Goal: Task Accomplishment & Management: Use online tool/utility

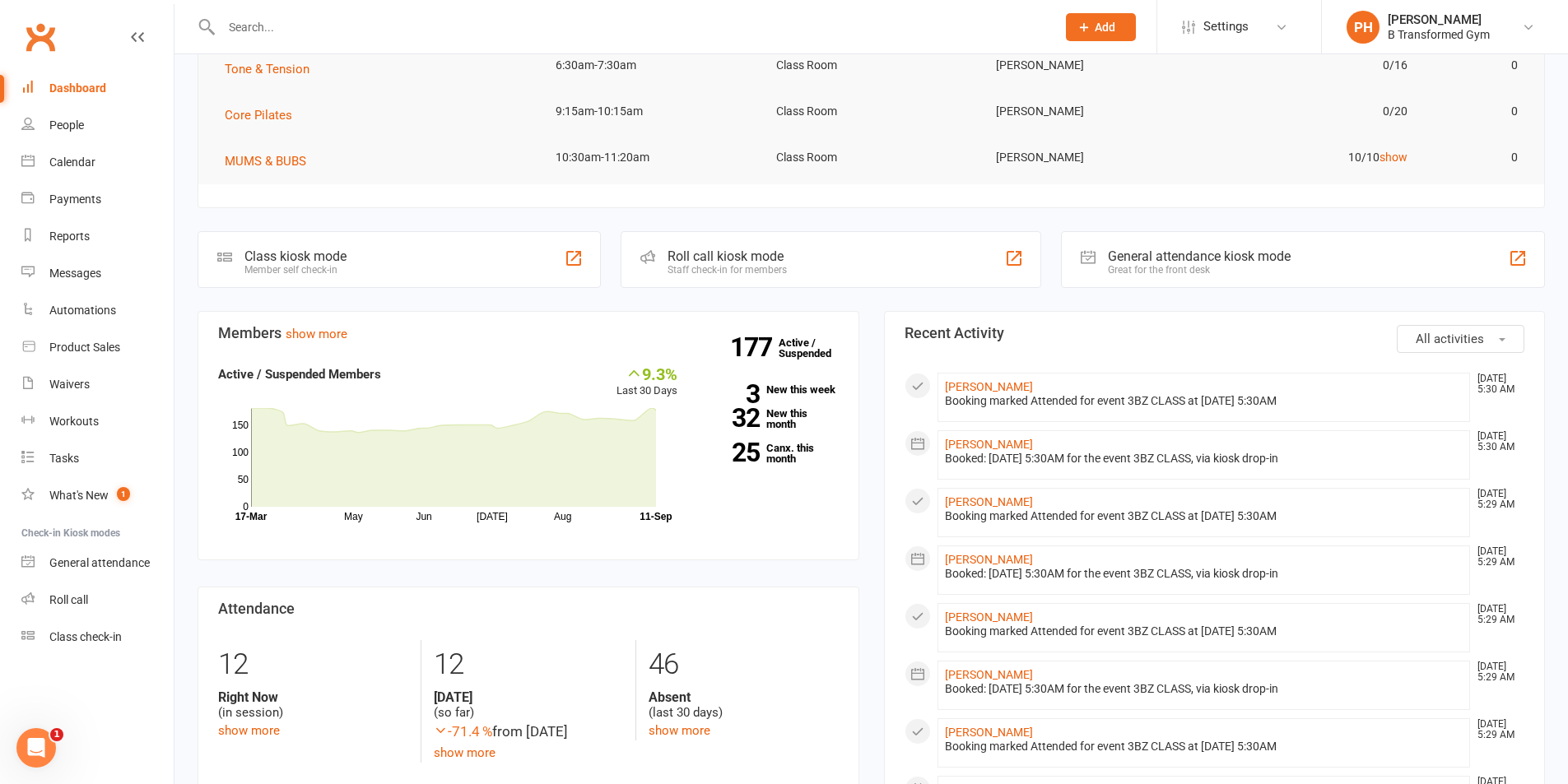
scroll to position [247, 0]
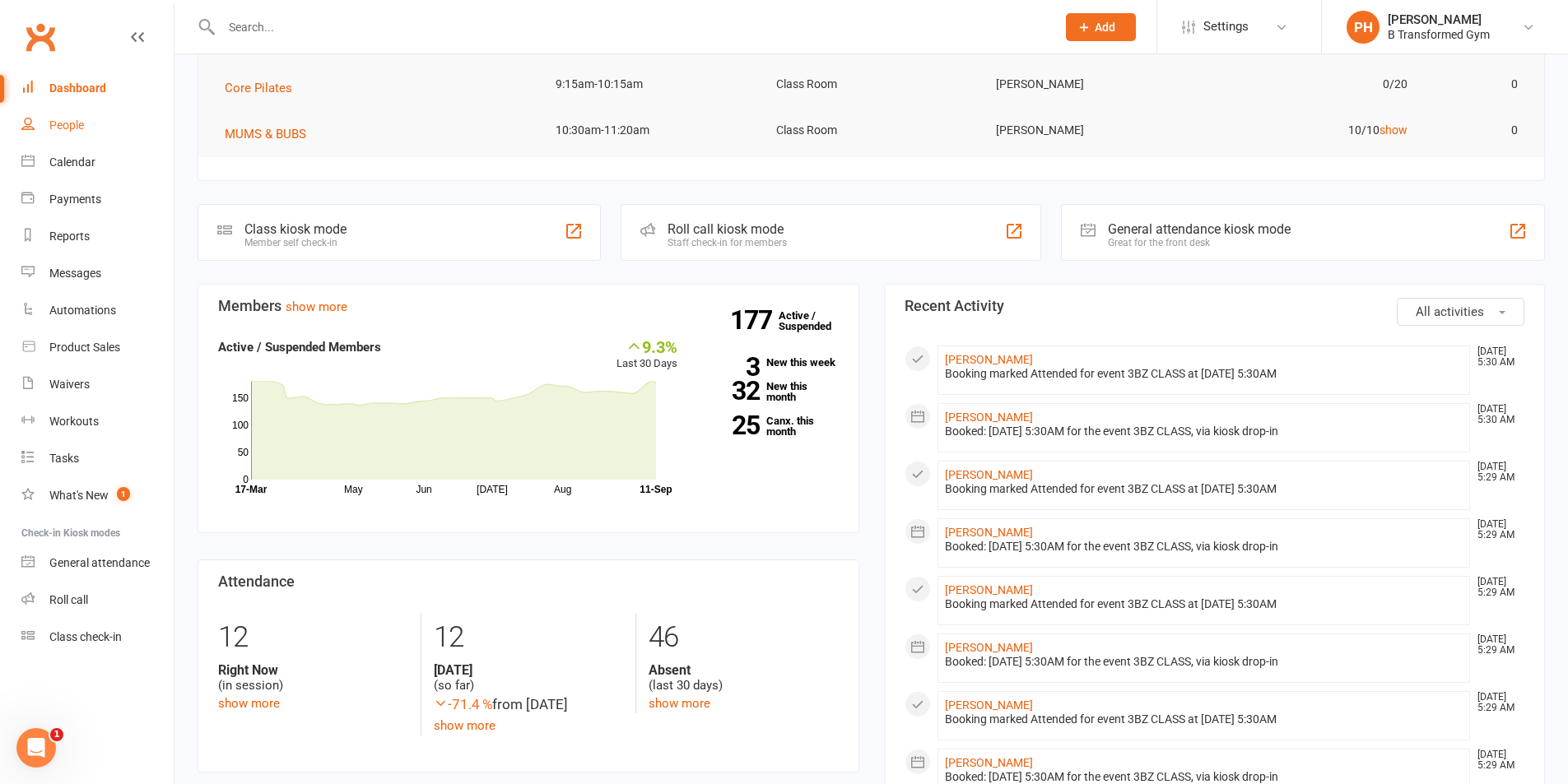
drag, startPoint x: 73, startPoint y: 118, endPoint x: 84, endPoint y: 113, distance: 12.1
click at [73, 118] on link "People" at bounding box center [97, 125] width 152 height 37
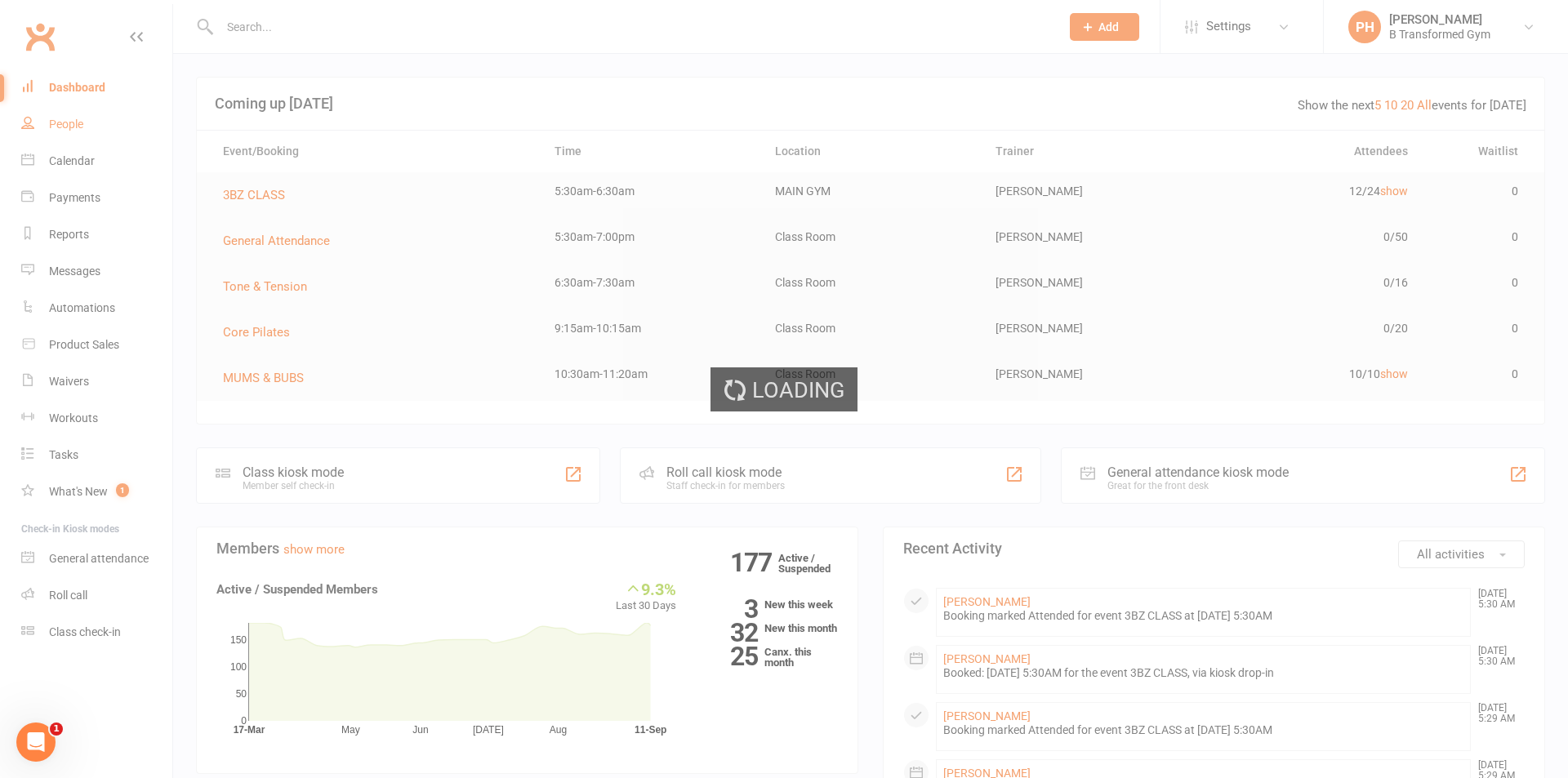
select select "50"
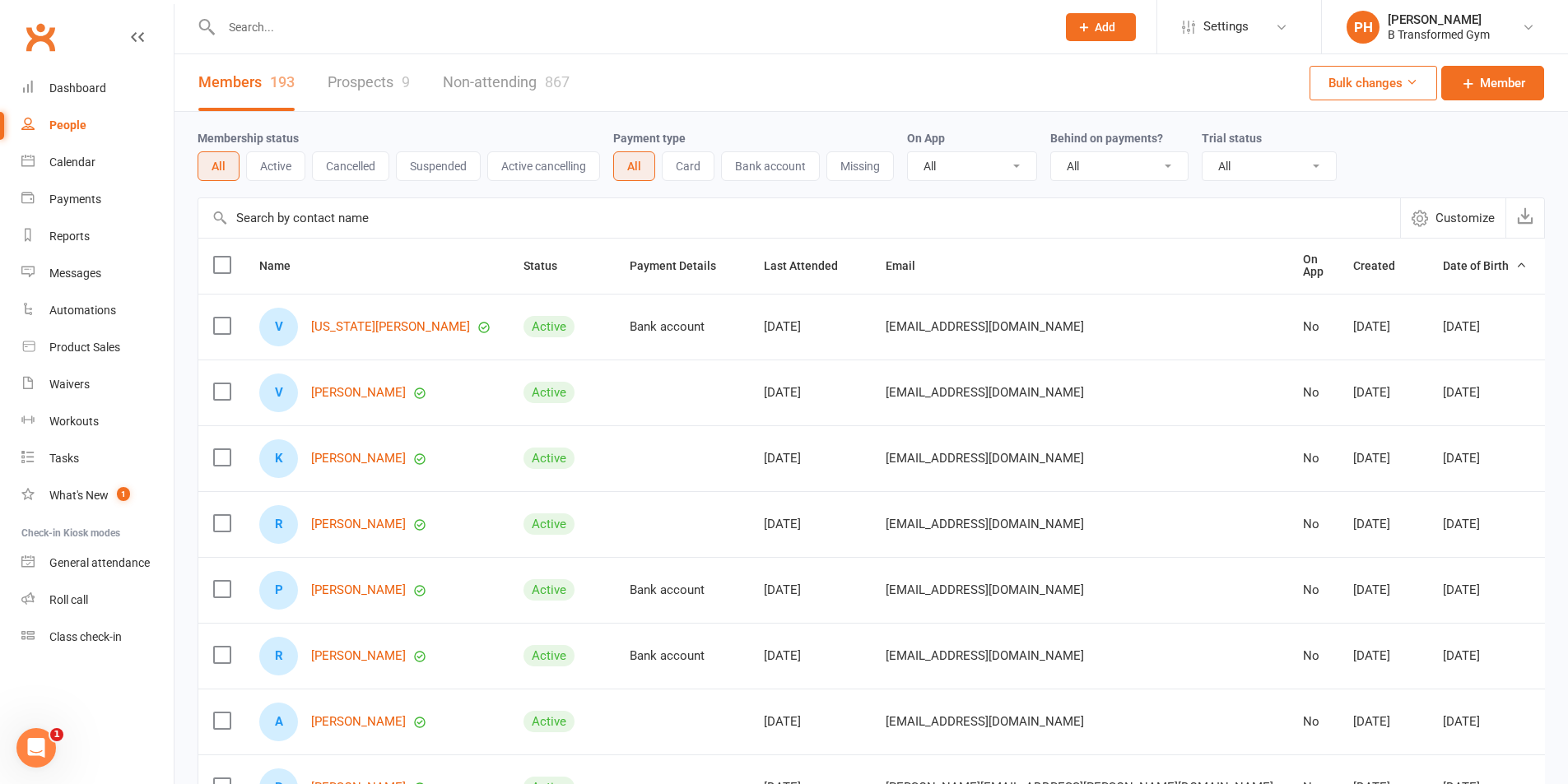
click at [305, 211] on input "text" at bounding box center [799, 218] width 1201 height 40
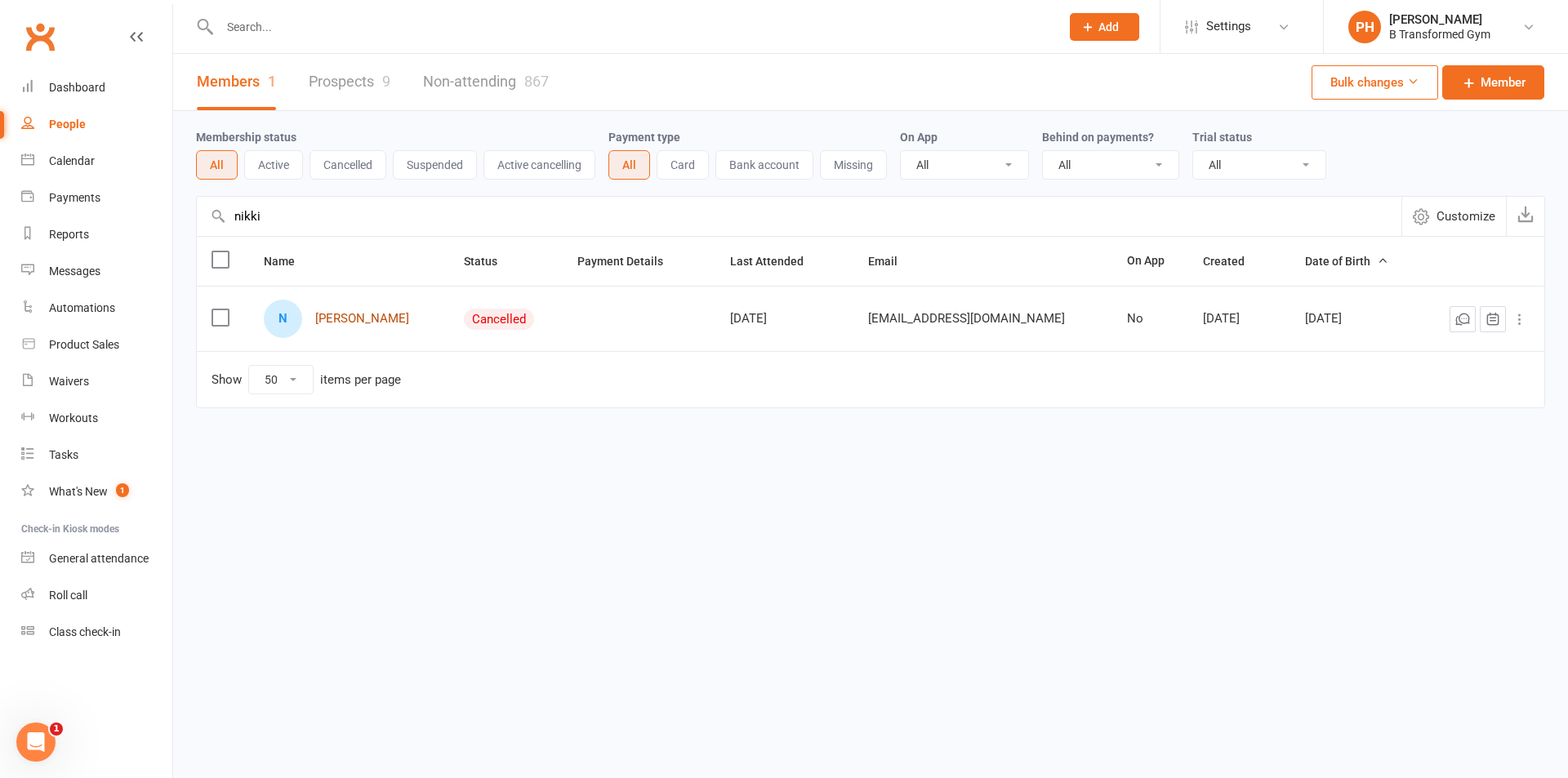
type input "nikki"
click at [346, 320] on link "[PERSON_NAME]" at bounding box center [361, 319] width 94 height 14
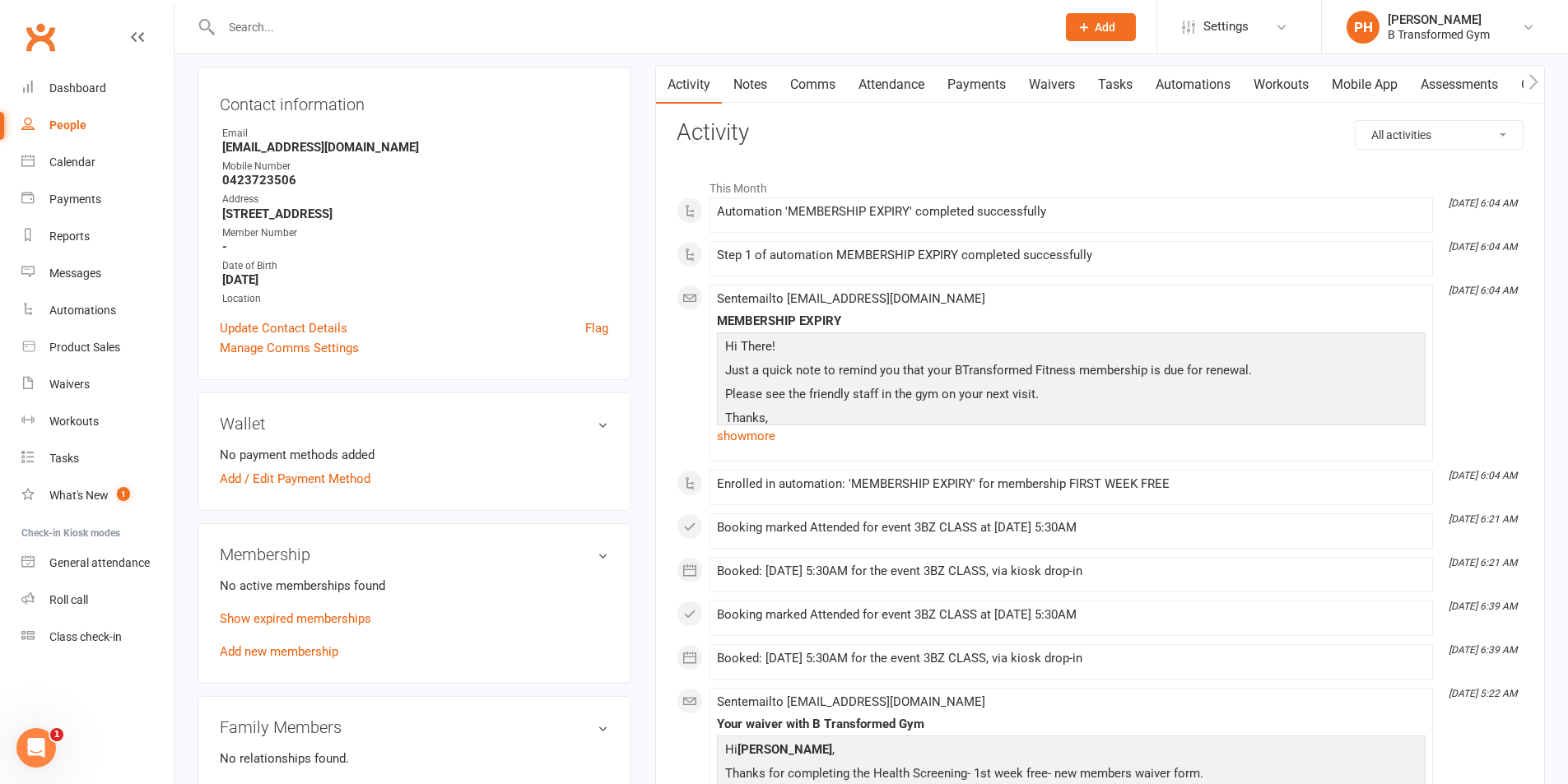
scroll to position [165, 0]
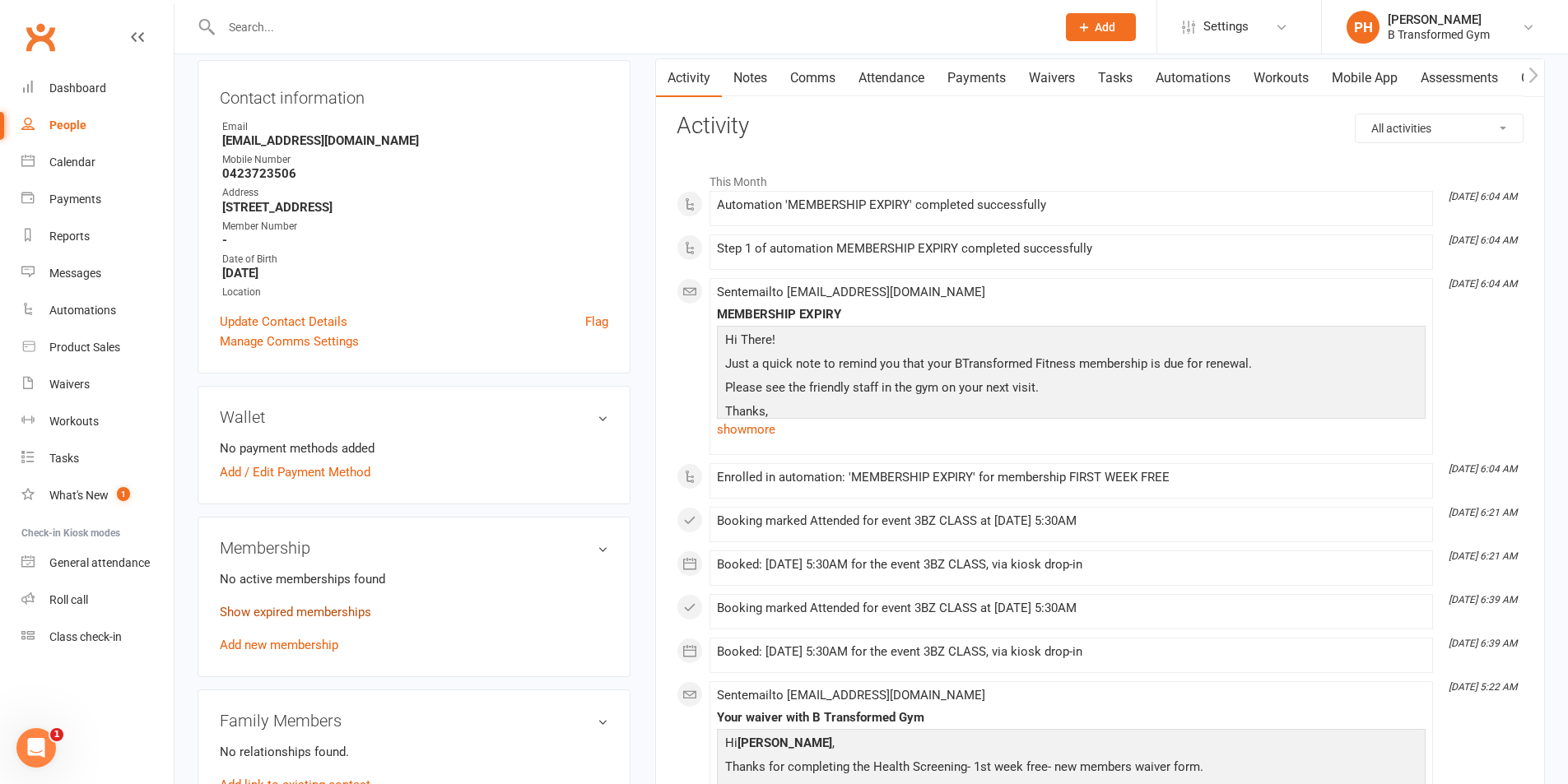
click at [312, 618] on link "Show expired memberships" at bounding box center [295, 612] width 151 height 14
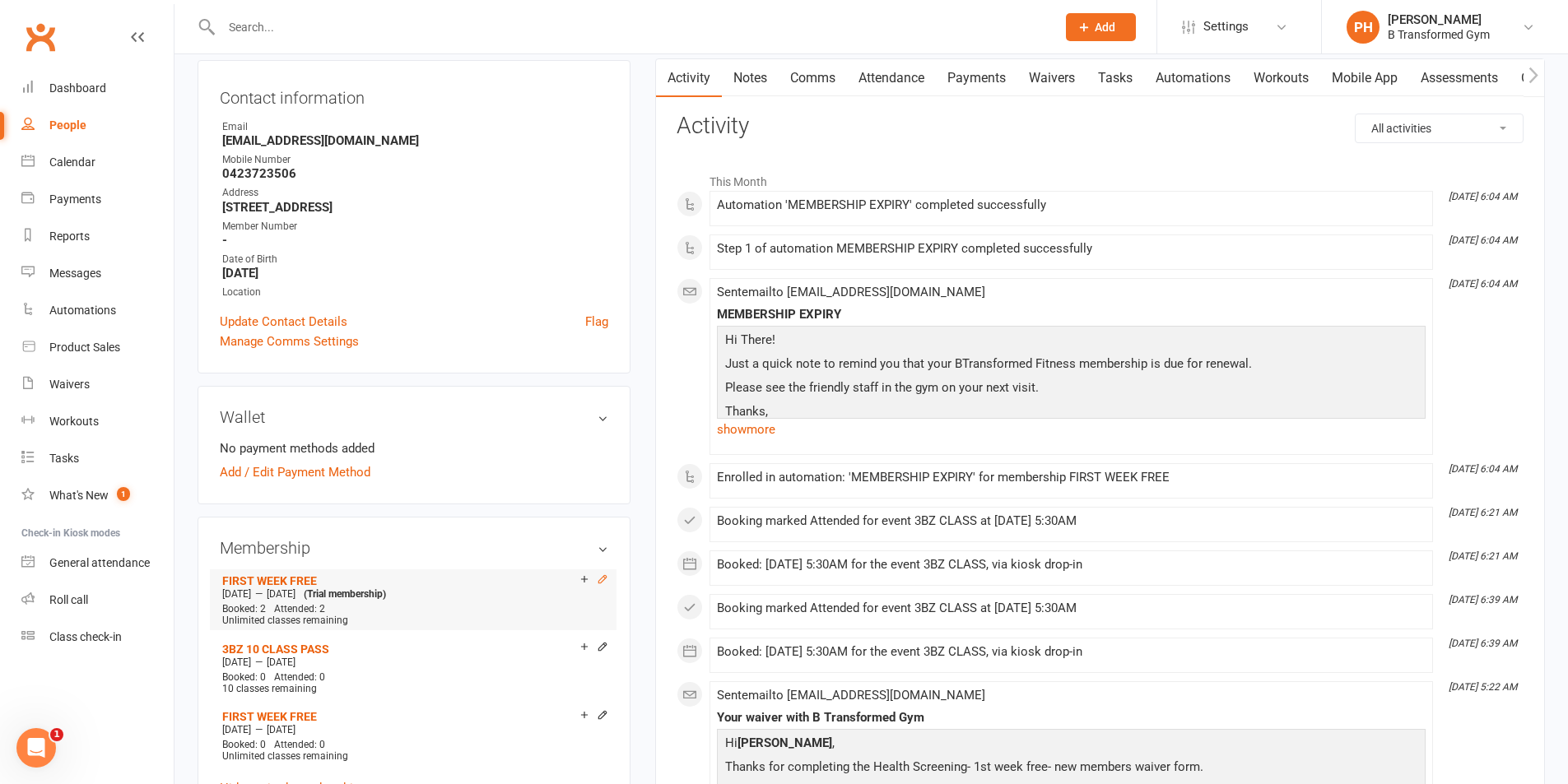
click at [600, 581] on icon at bounding box center [602, 579] width 12 height 12
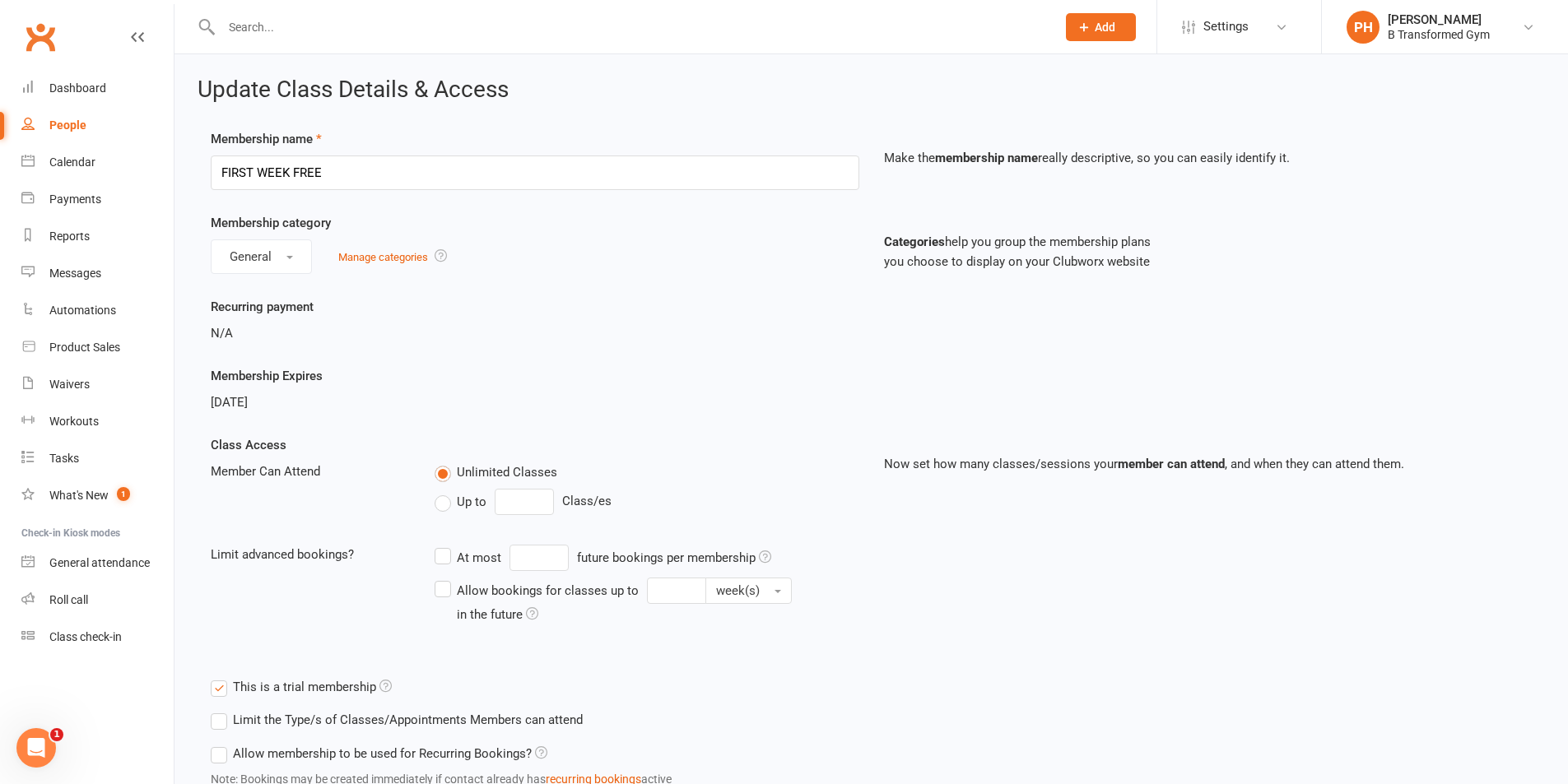
click at [66, 129] on div "People" at bounding box center [67, 125] width 37 height 13
select select "50"
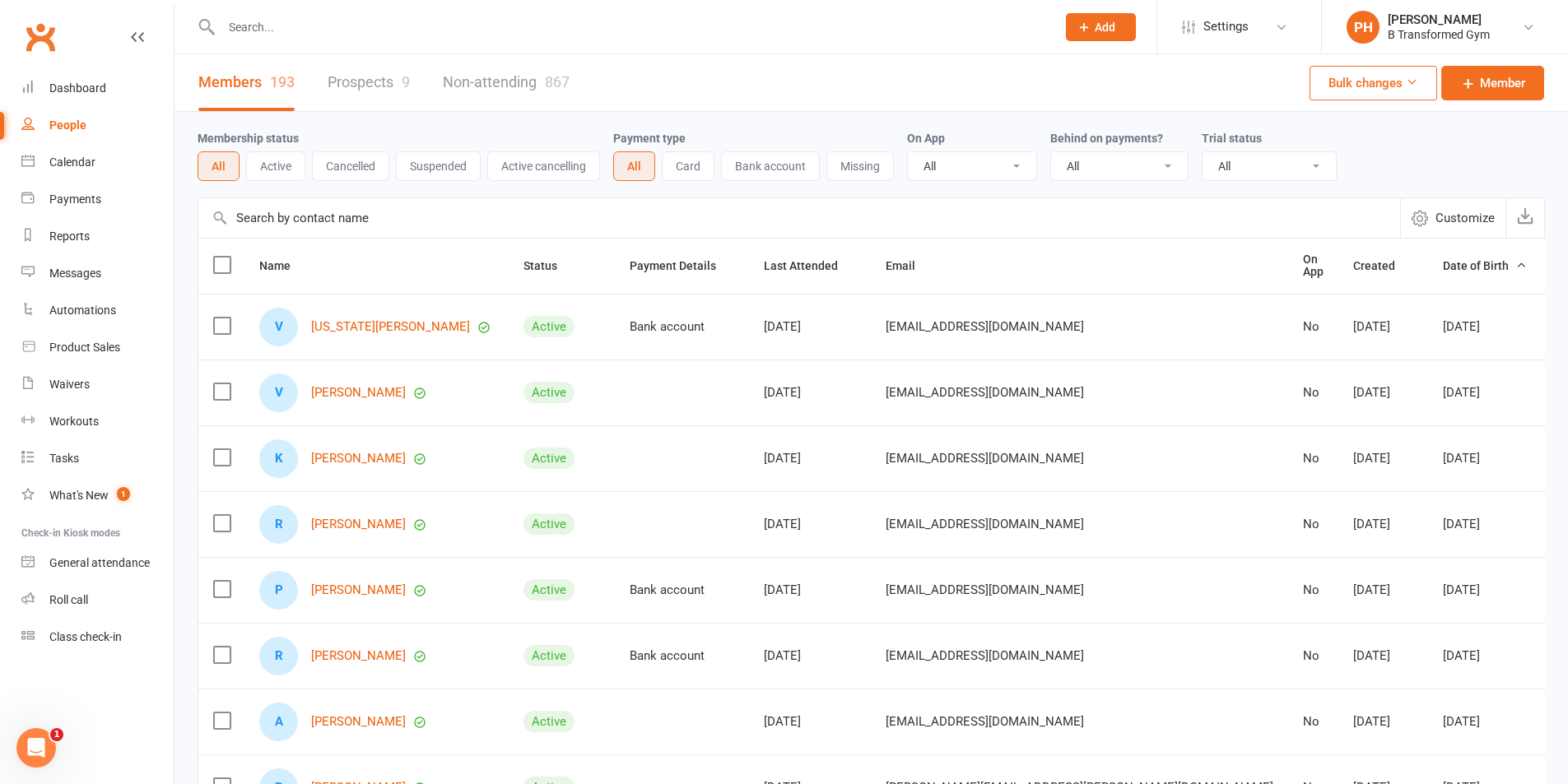
click at [353, 224] on input "text" at bounding box center [799, 218] width 1201 height 40
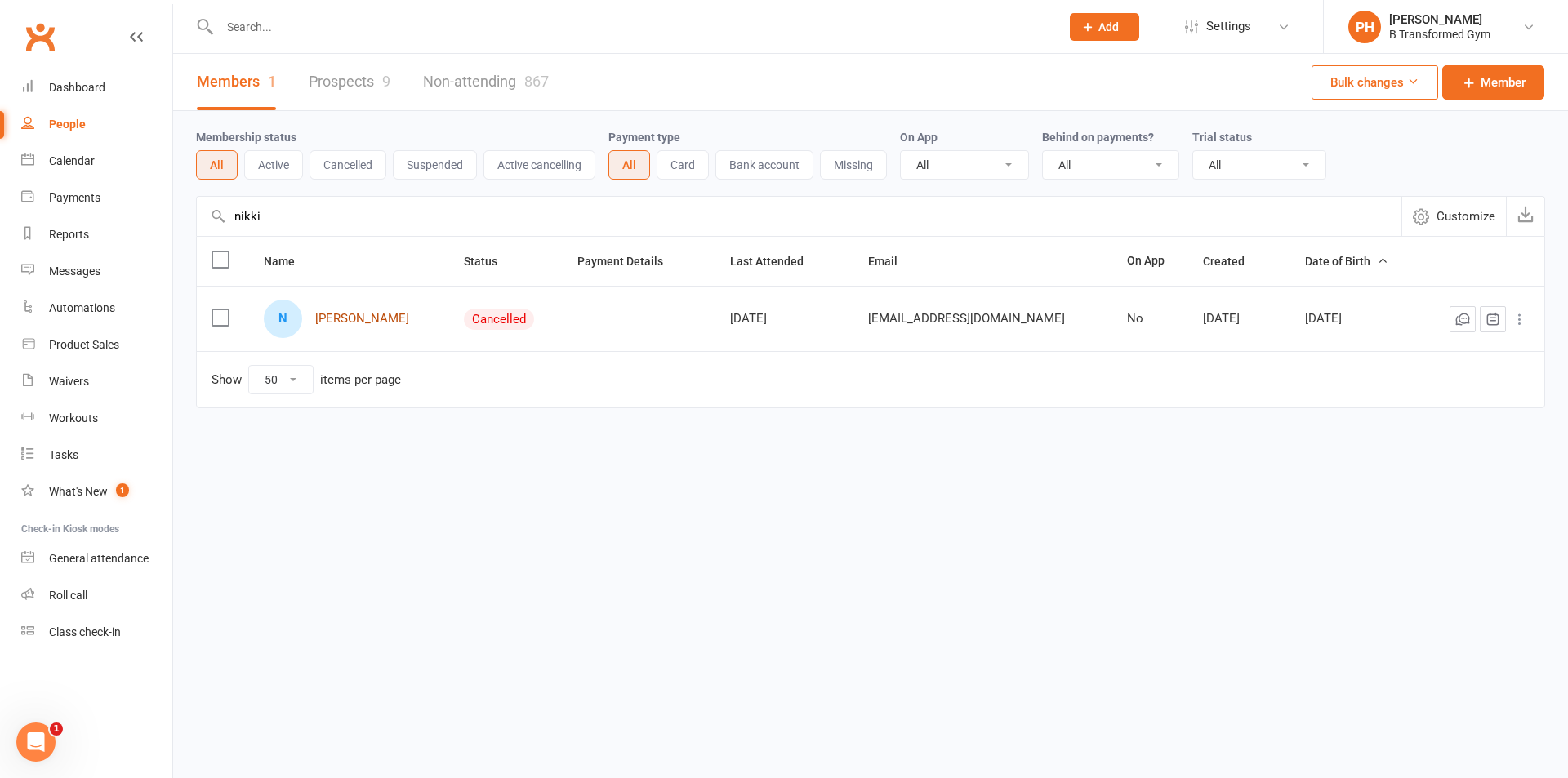
type input "nikki"
click at [343, 321] on link "[PERSON_NAME]" at bounding box center [361, 319] width 94 height 14
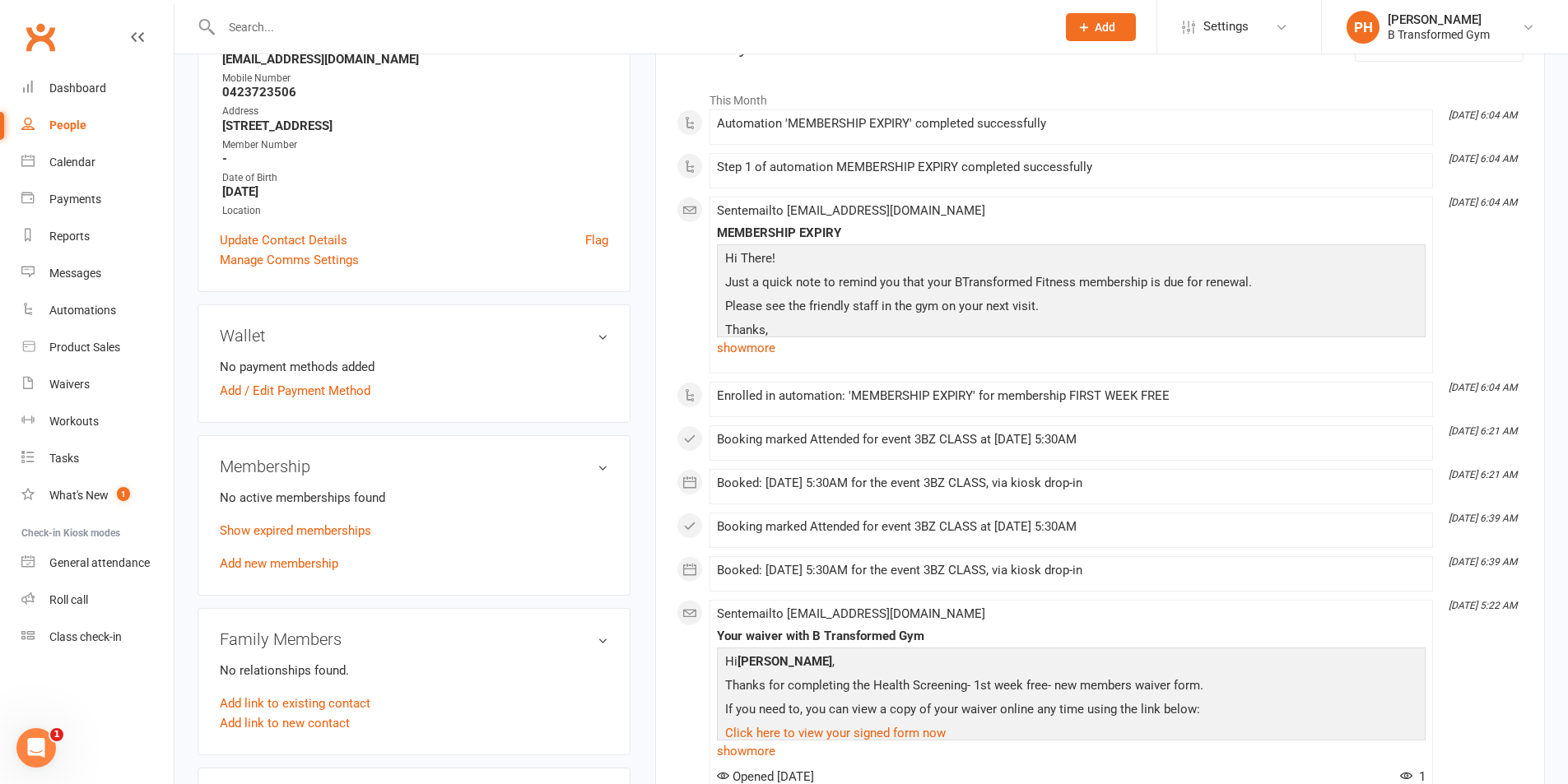
scroll to position [247, 0]
click at [292, 526] on link "Show expired memberships" at bounding box center [295, 530] width 151 height 14
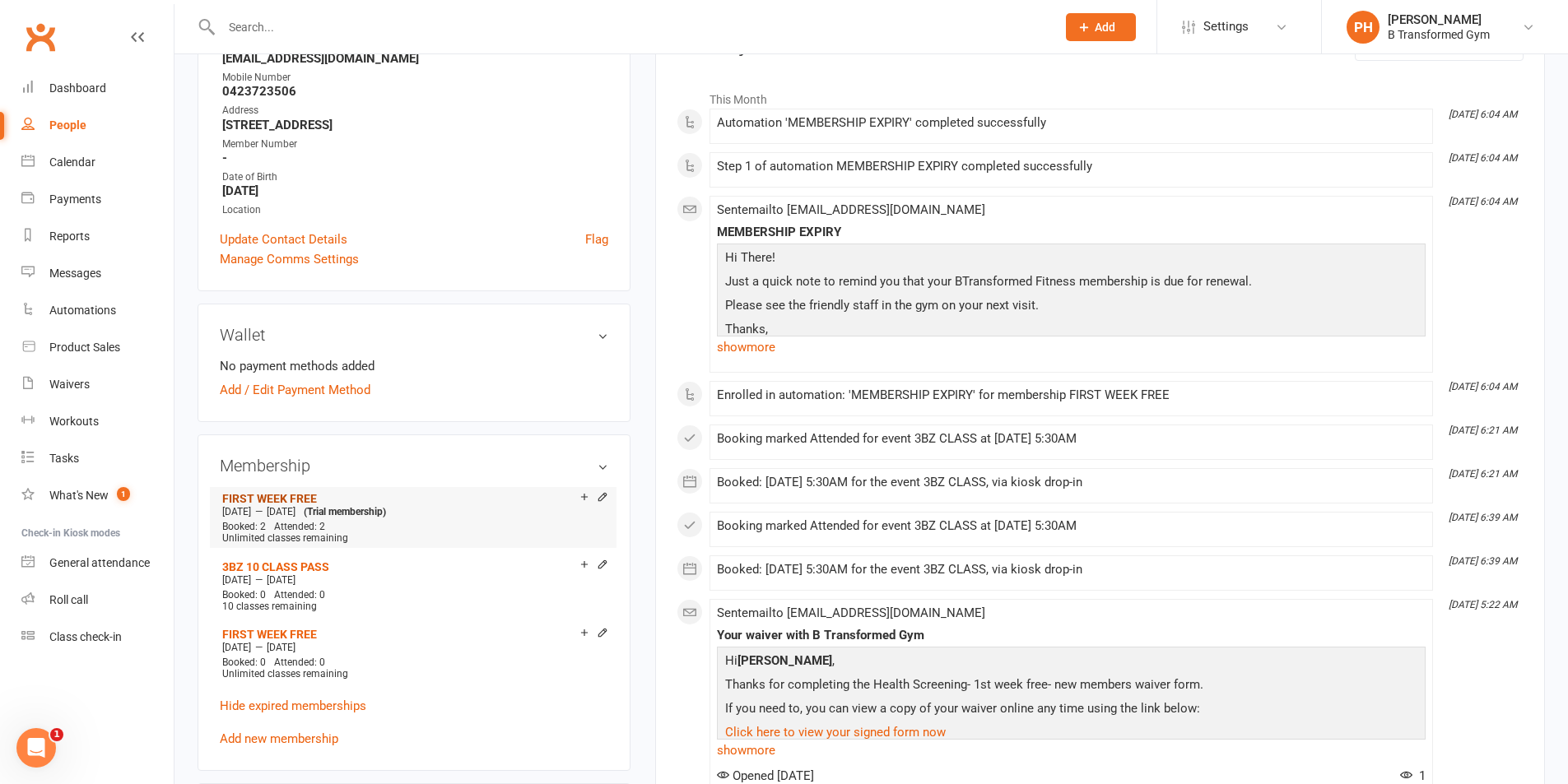
click at [292, 497] on link "FIRST WEEK FREE" at bounding box center [269, 498] width 94 height 13
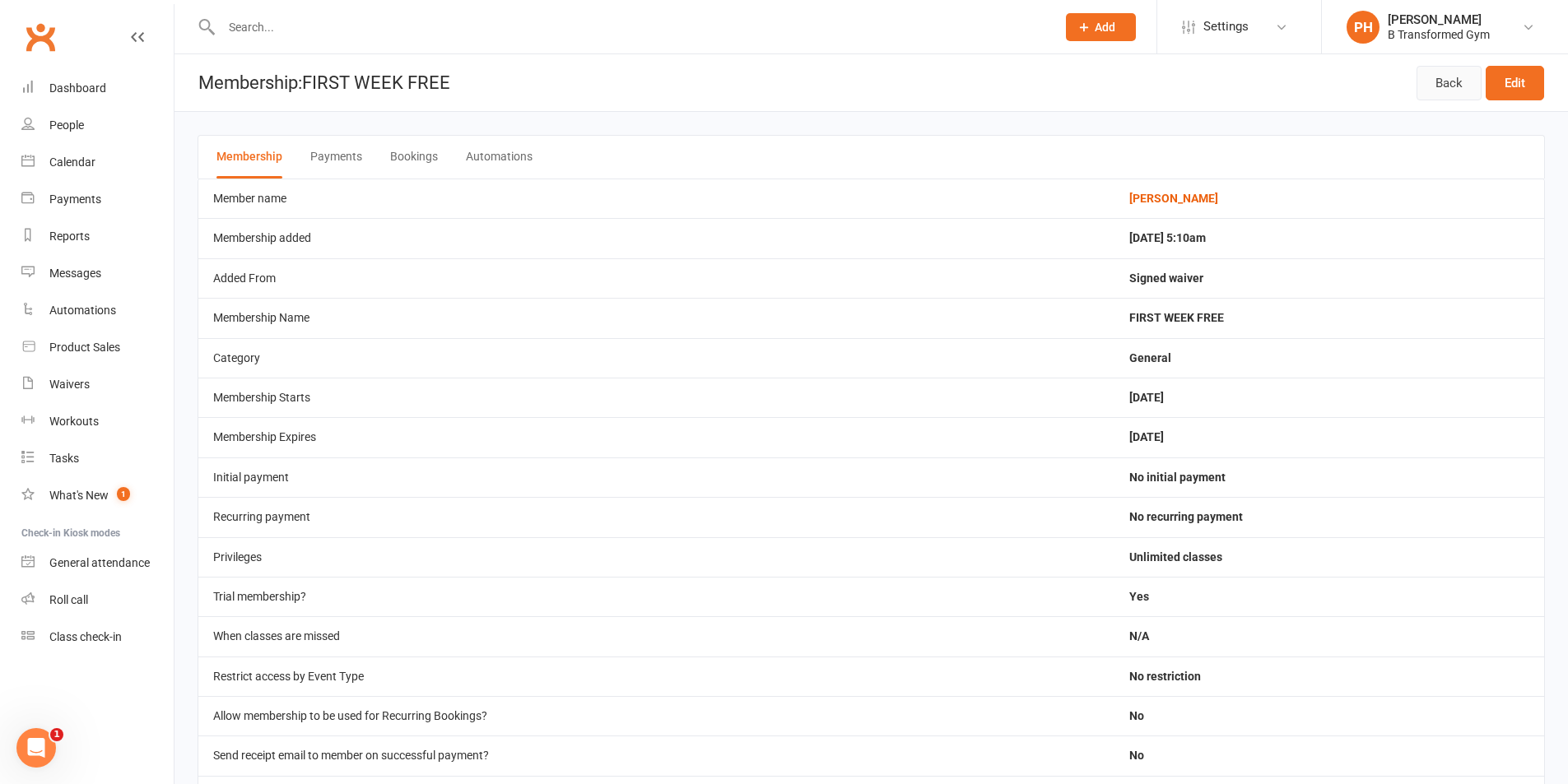
click at [1447, 79] on link "Back" at bounding box center [1448, 83] width 65 height 34
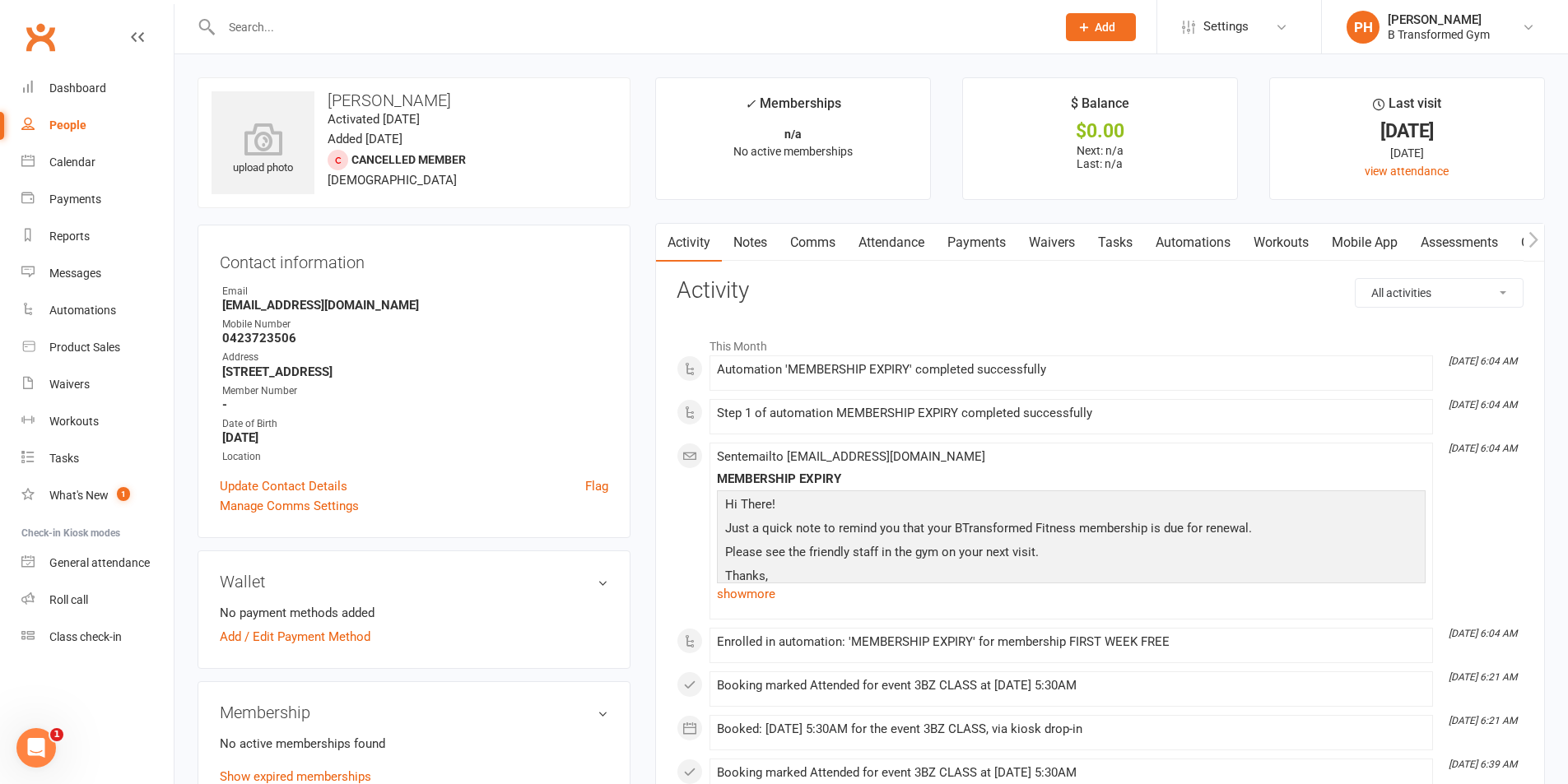
click at [67, 131] on div "People" at bounding box center [67, 125] width 37 height 13
select select "50"
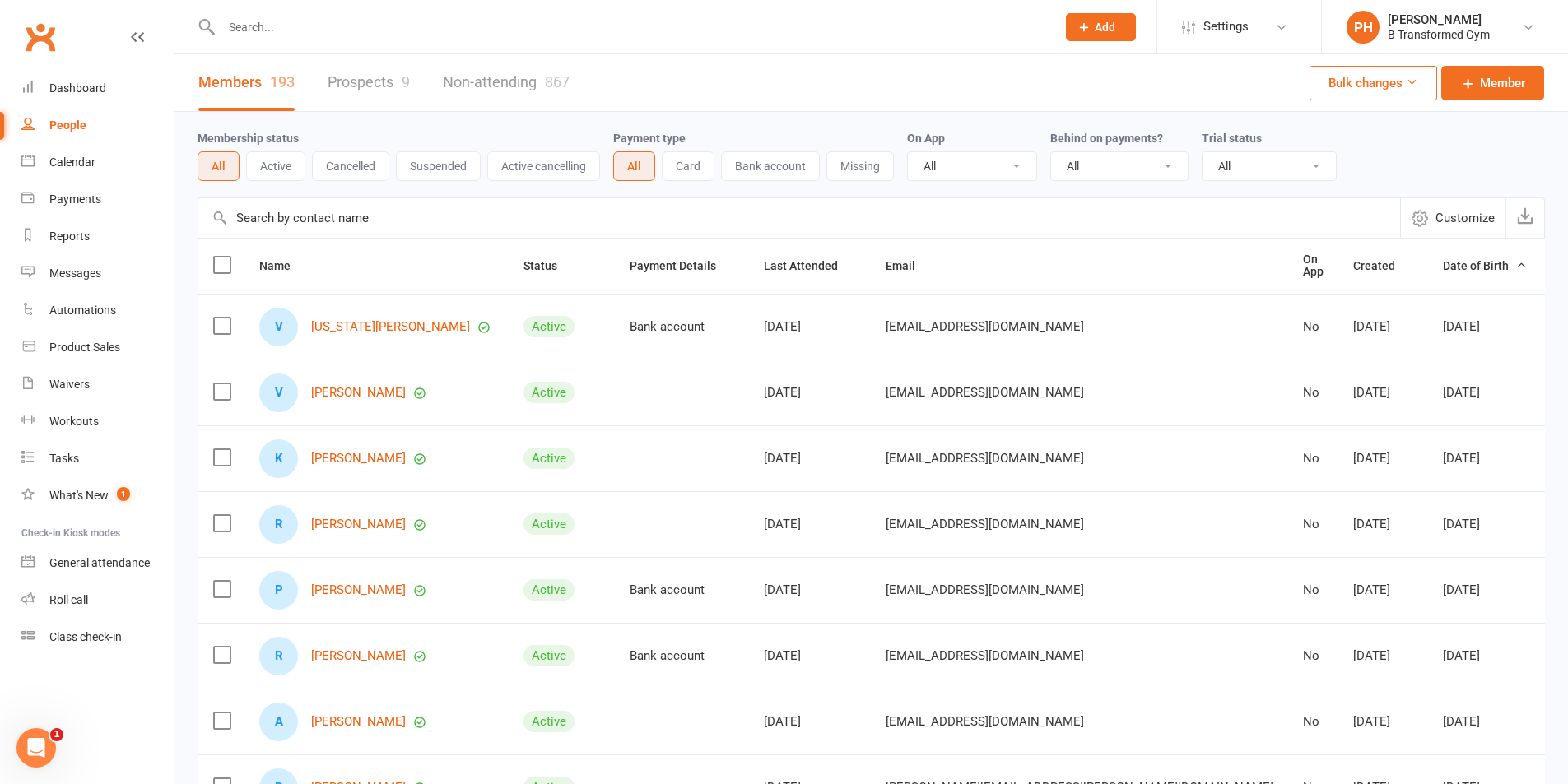
click at [316, 216] on input "text" at bounding box center [799, 218] width 1201 height 40
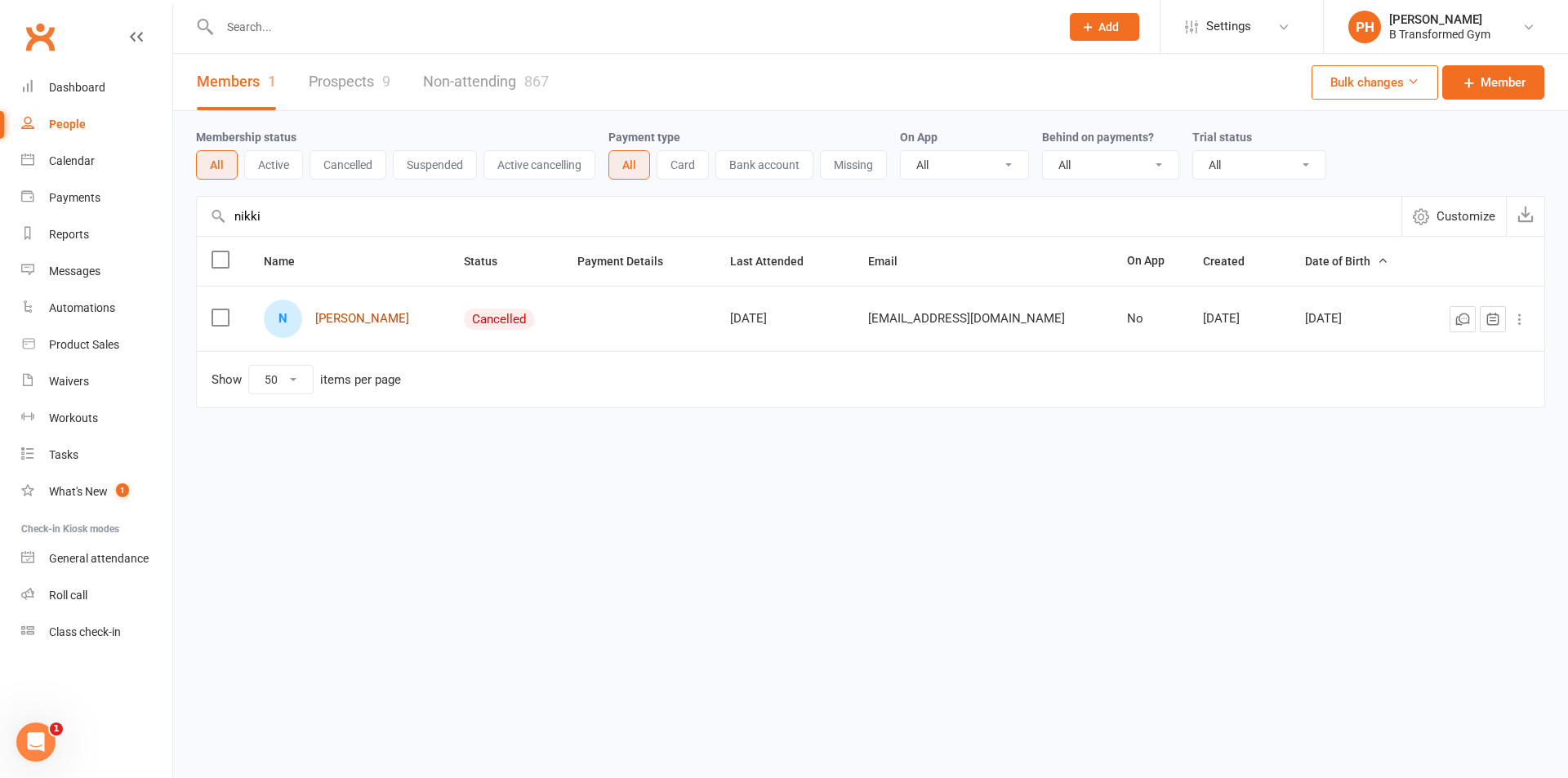
type input "nikki"
click at [364, 315] on link "[PERSON_NAME]" at bounding box center [361, 319] width 94 height 14
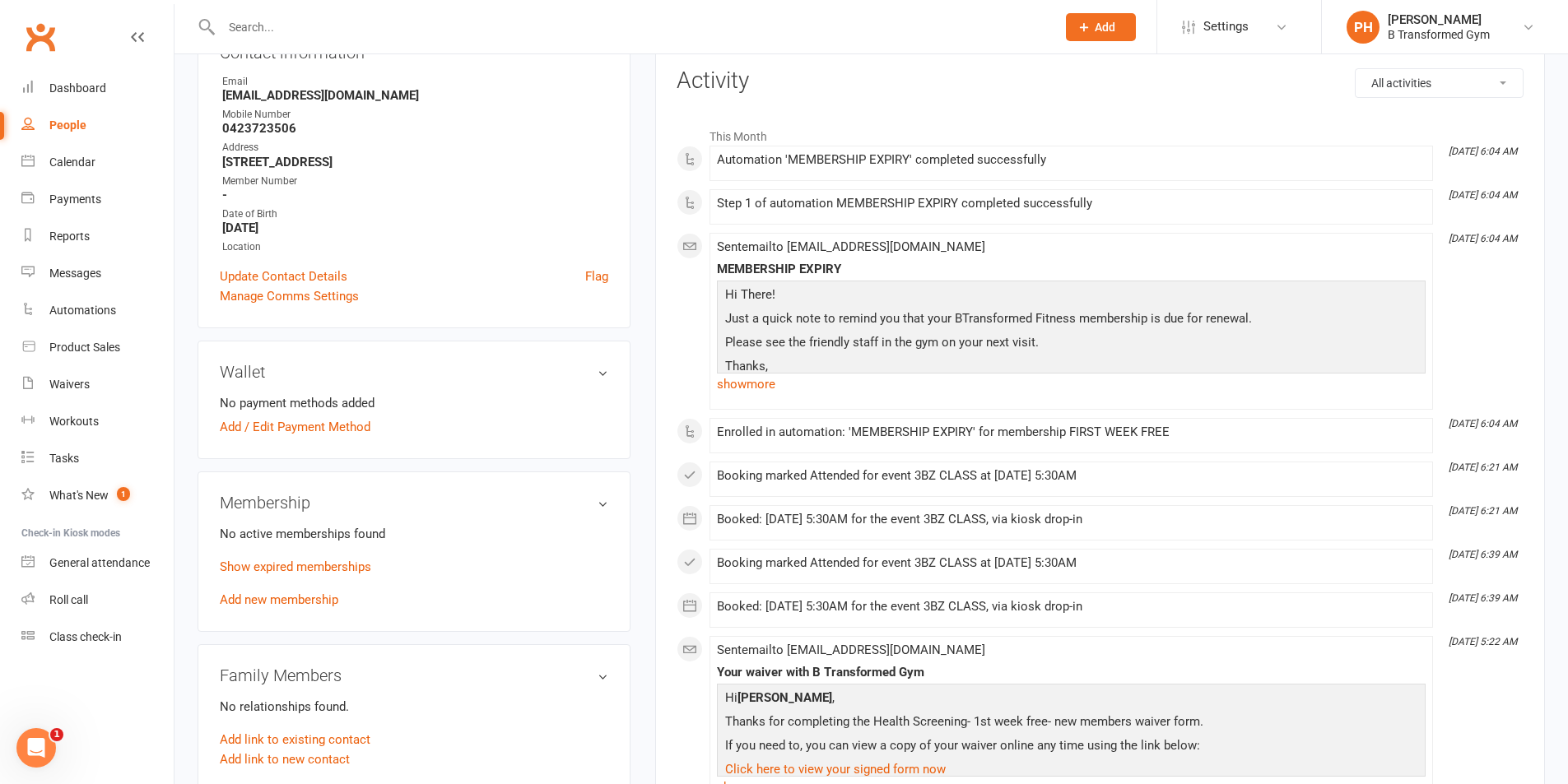
scroll to position [412, 0]
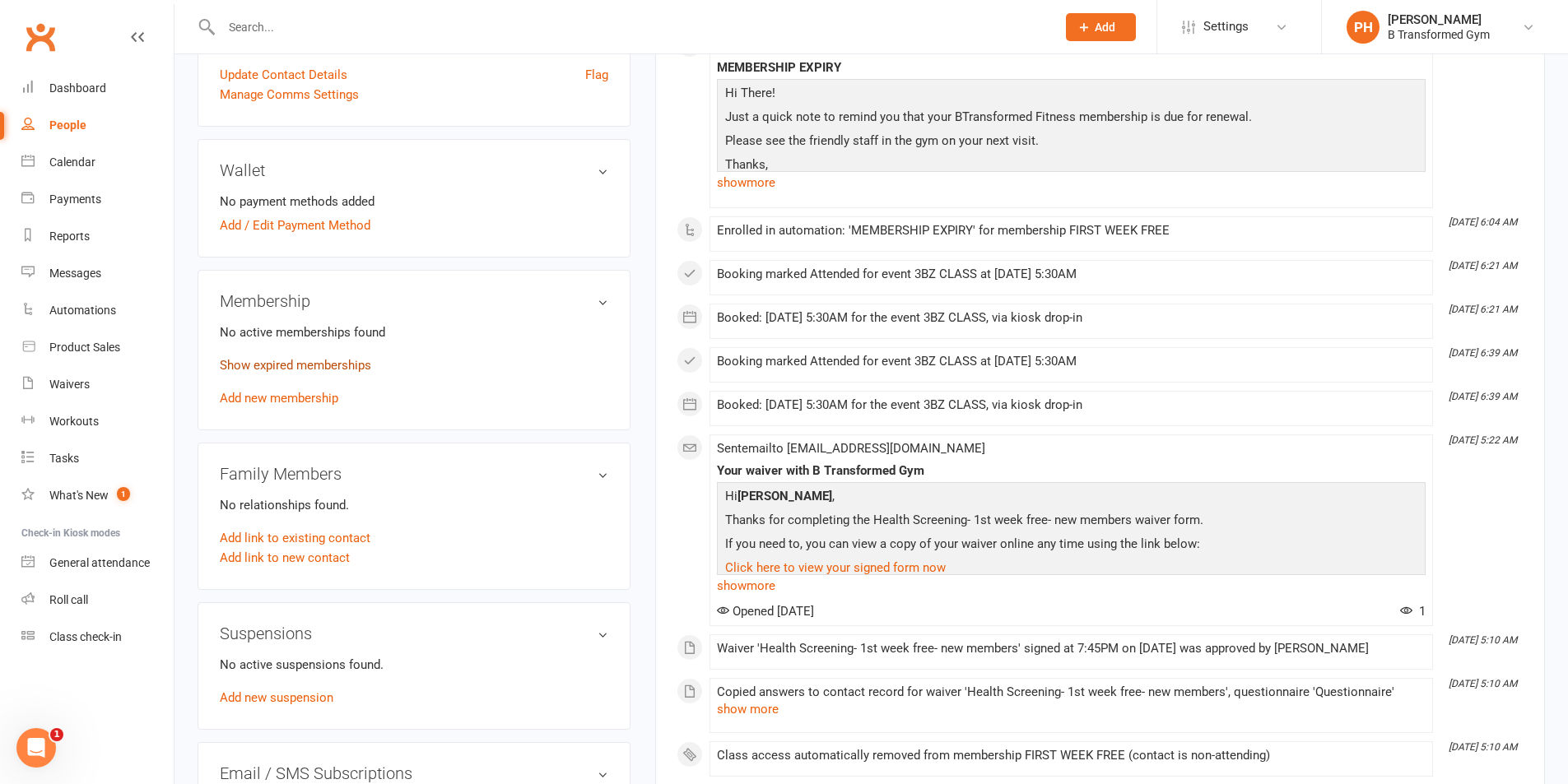
click at [272, 364] on link "Show expired memberships" at bounding box center [295, 365] width 151 height 14
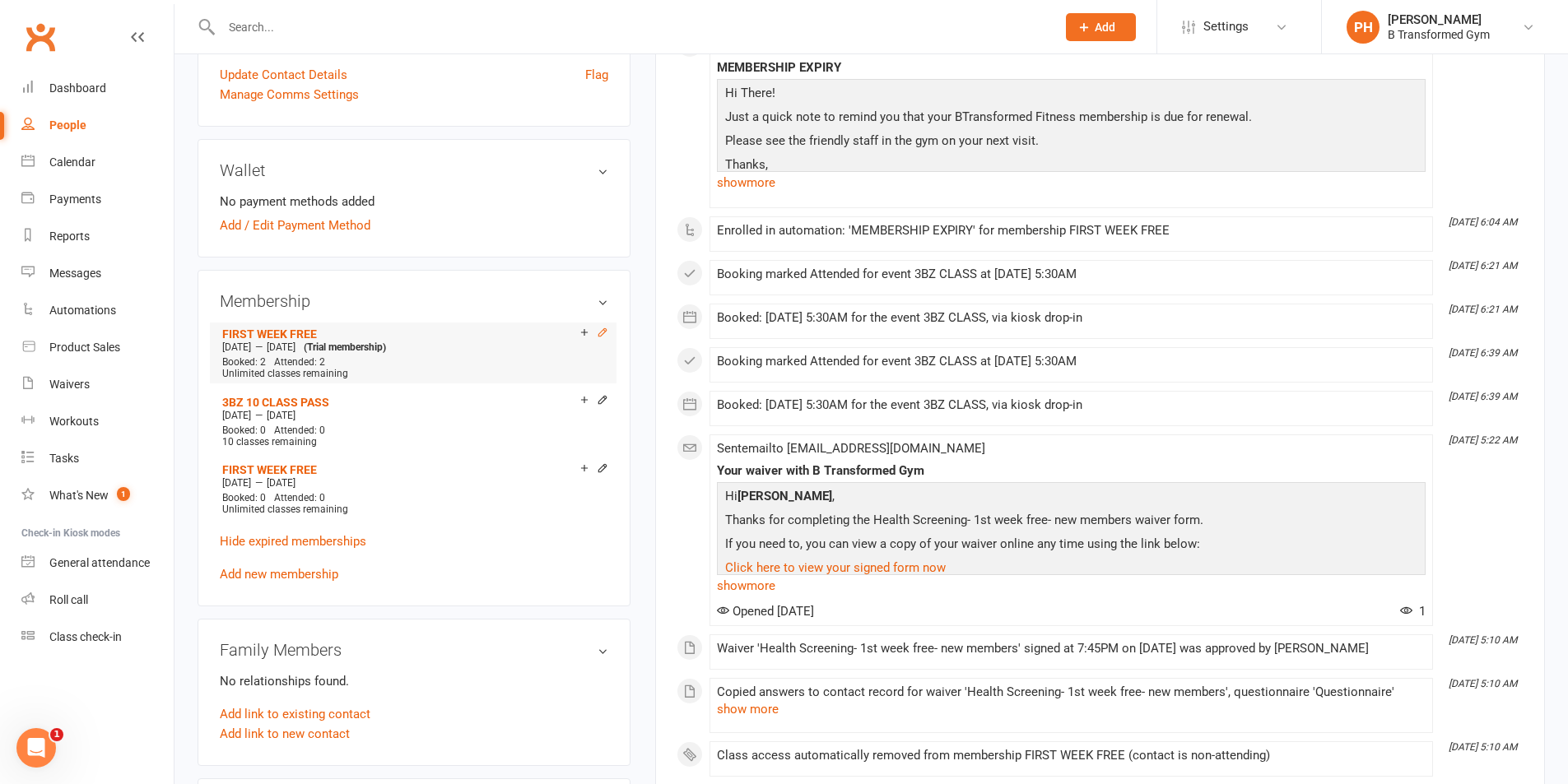
click at [600, 333] on icon at bounding box center [601, 332] width 7 height 7
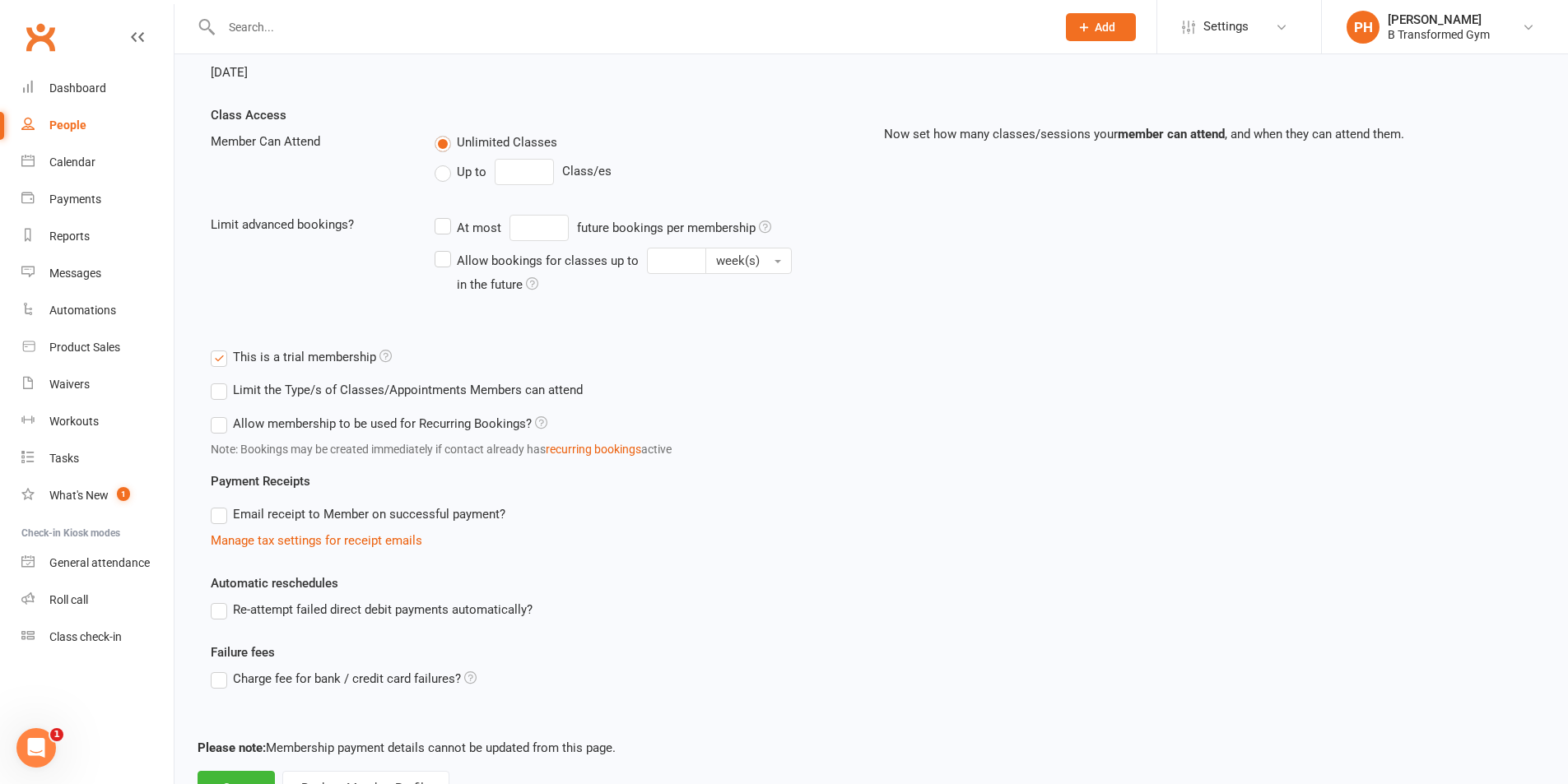
scroll to position [398, 0]
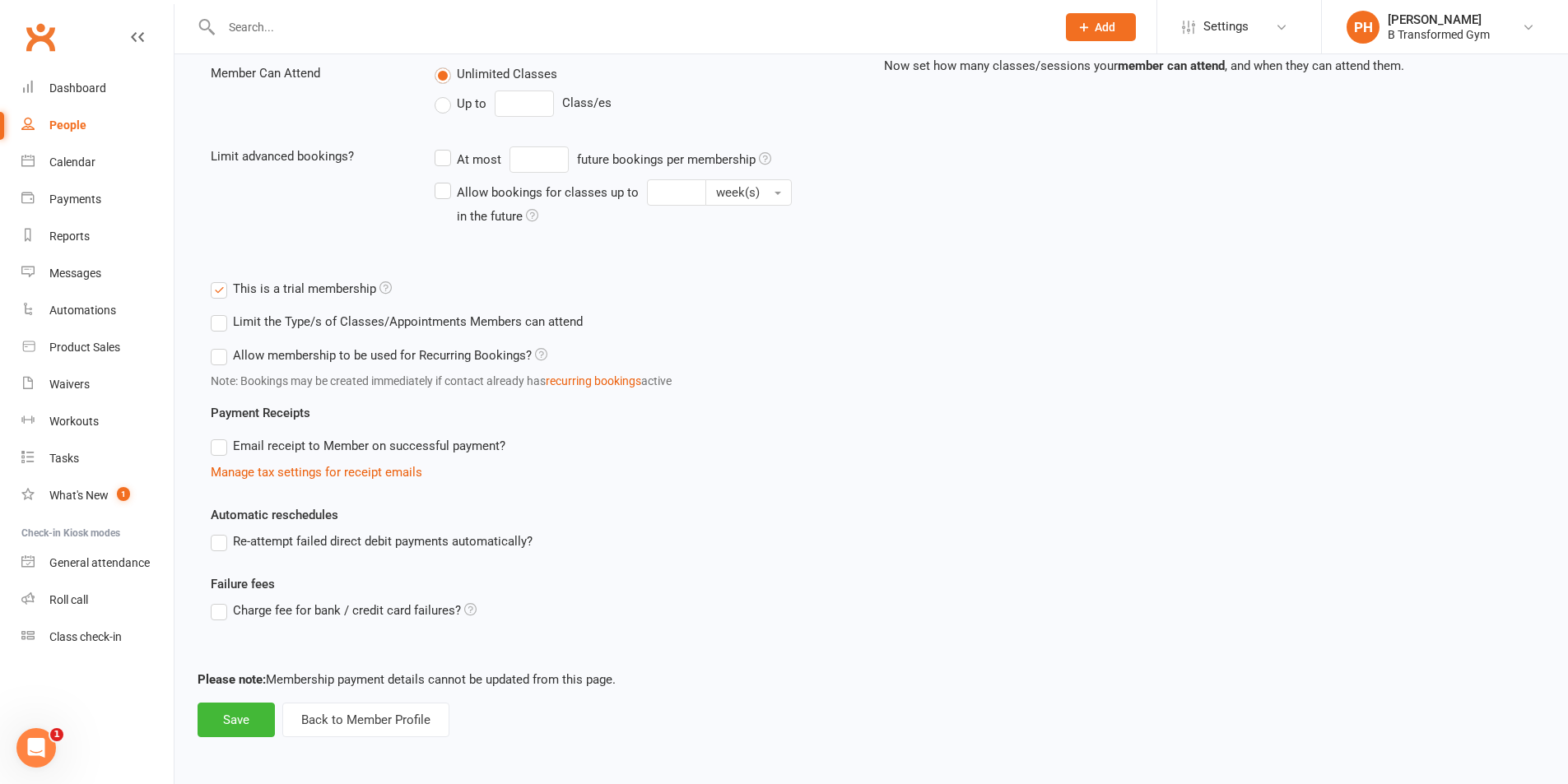
click at [384, 283] on icon at bounding box center [386, 288] width 13 height 13
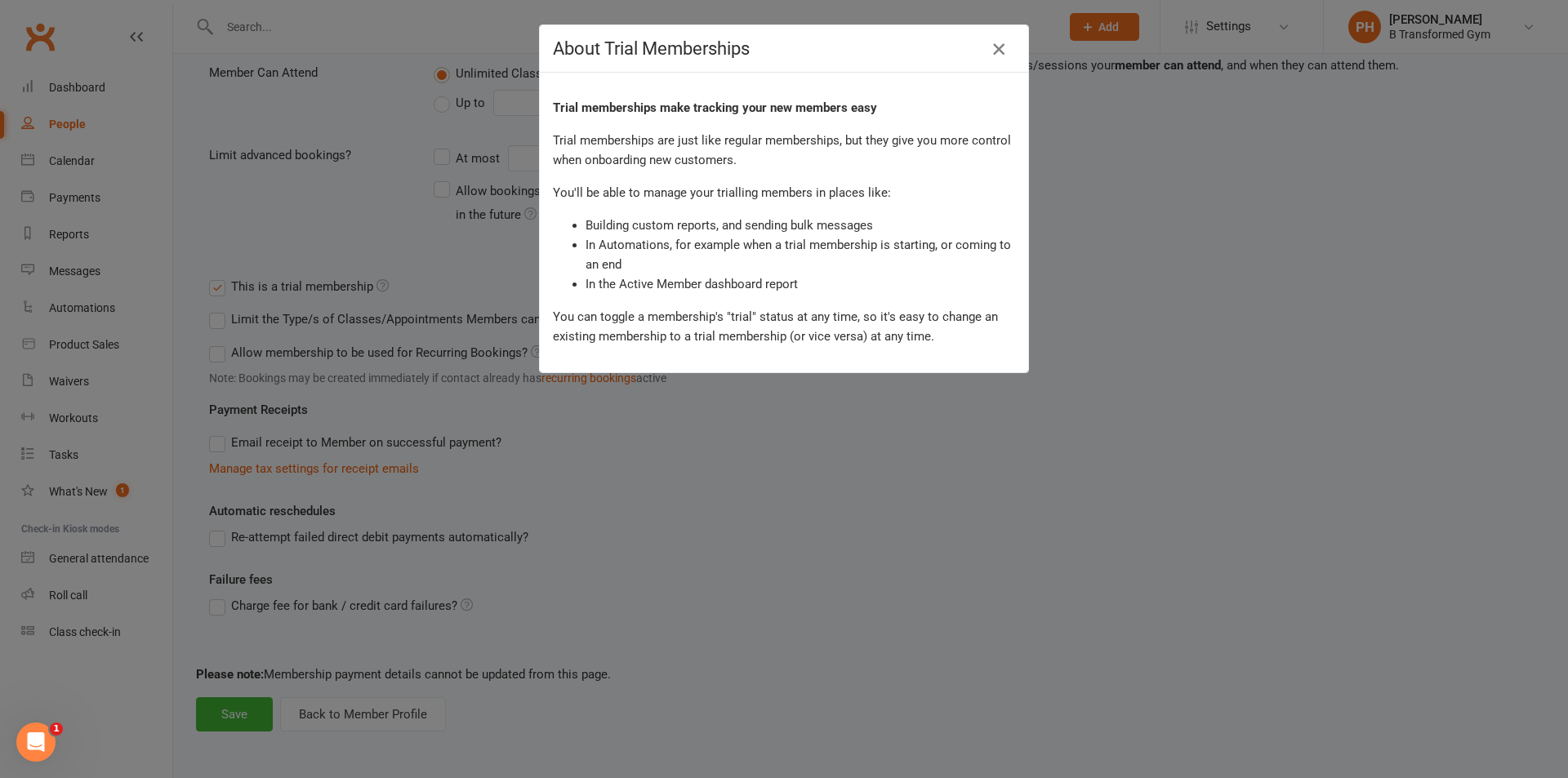
click at [994, 45] on icon "button" at bounding box center [1000, 49] width 20 height 20
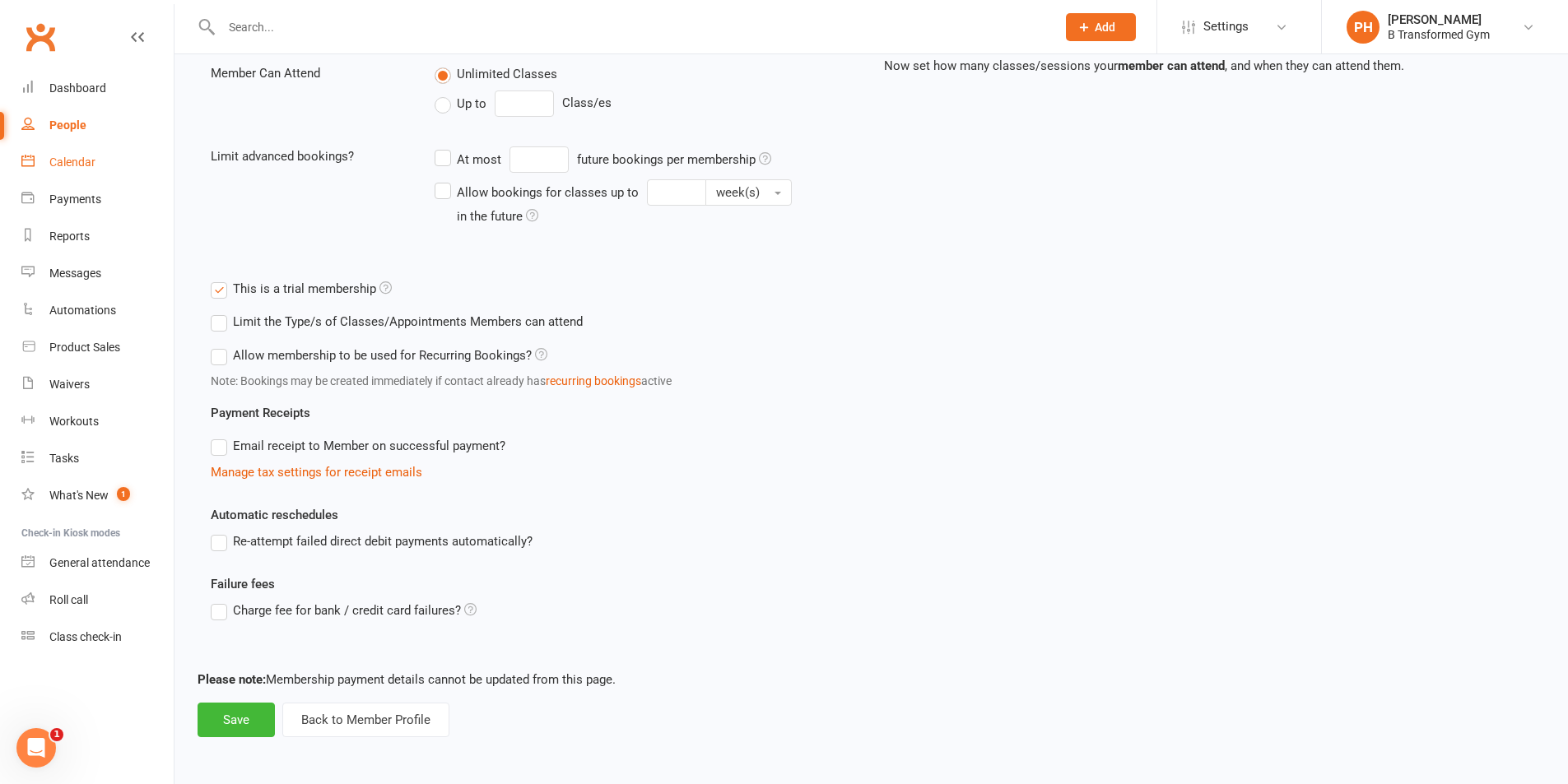
click at [80, 154] on link "Calendar" at bounding box center [97, 162] width 152 height 37
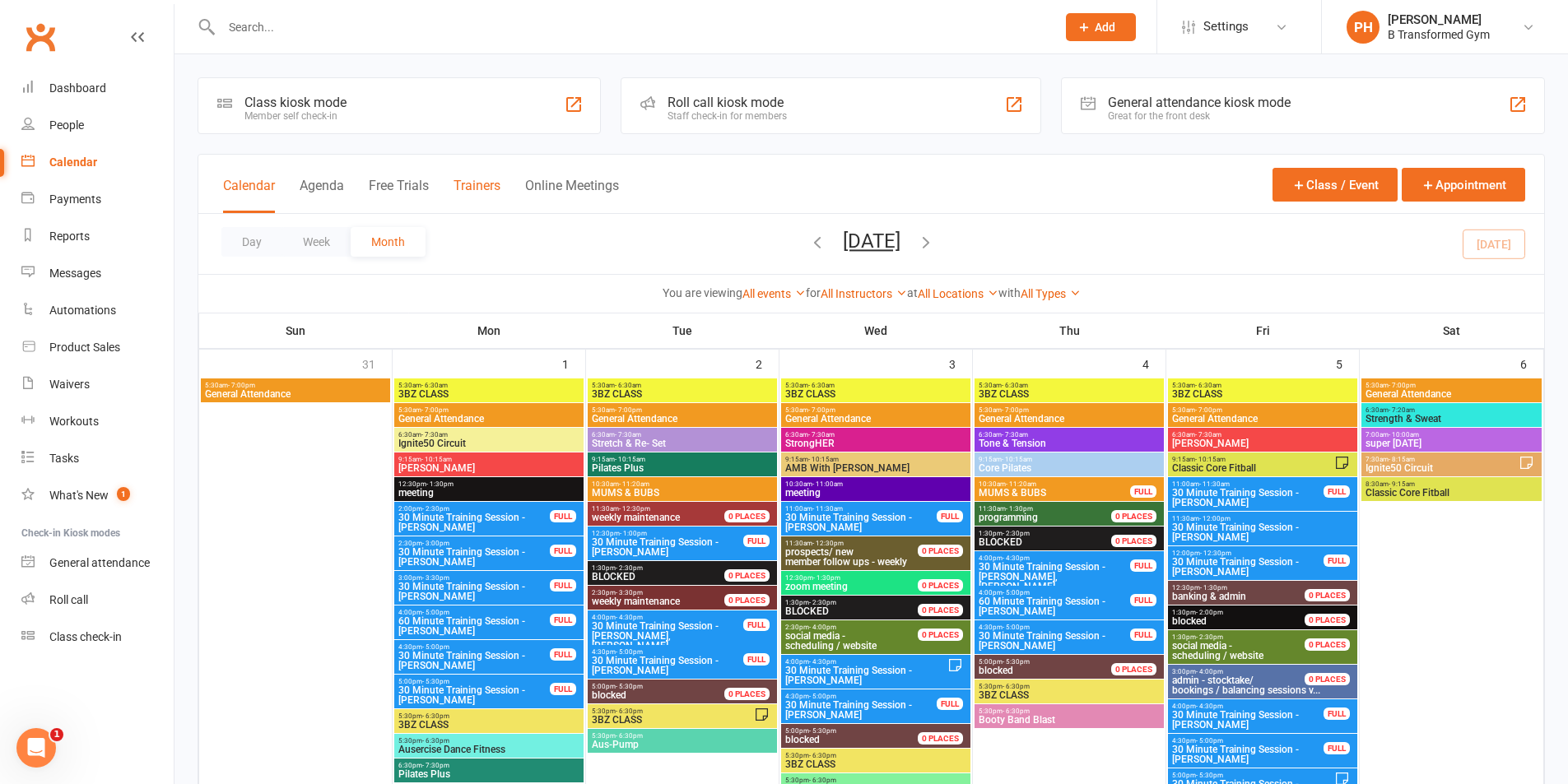
click at [483, 197] on button "Trainers" at bounding box center [477, 195] width 47 height 35
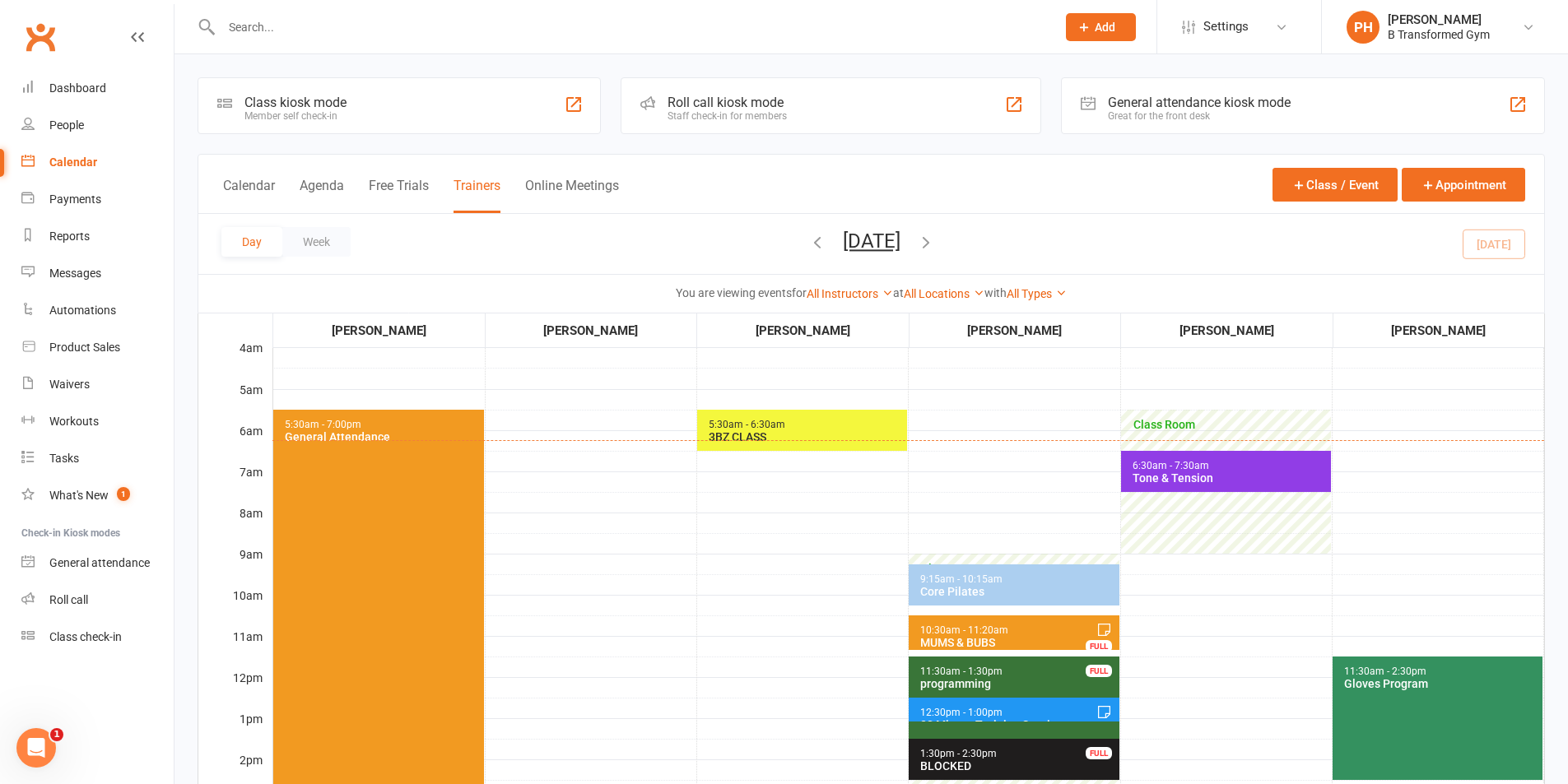
click at [836, 420] on span "5:30am - 6:30am 3BZ CLASS" at bounding box center [801, 431] width 209 height 41
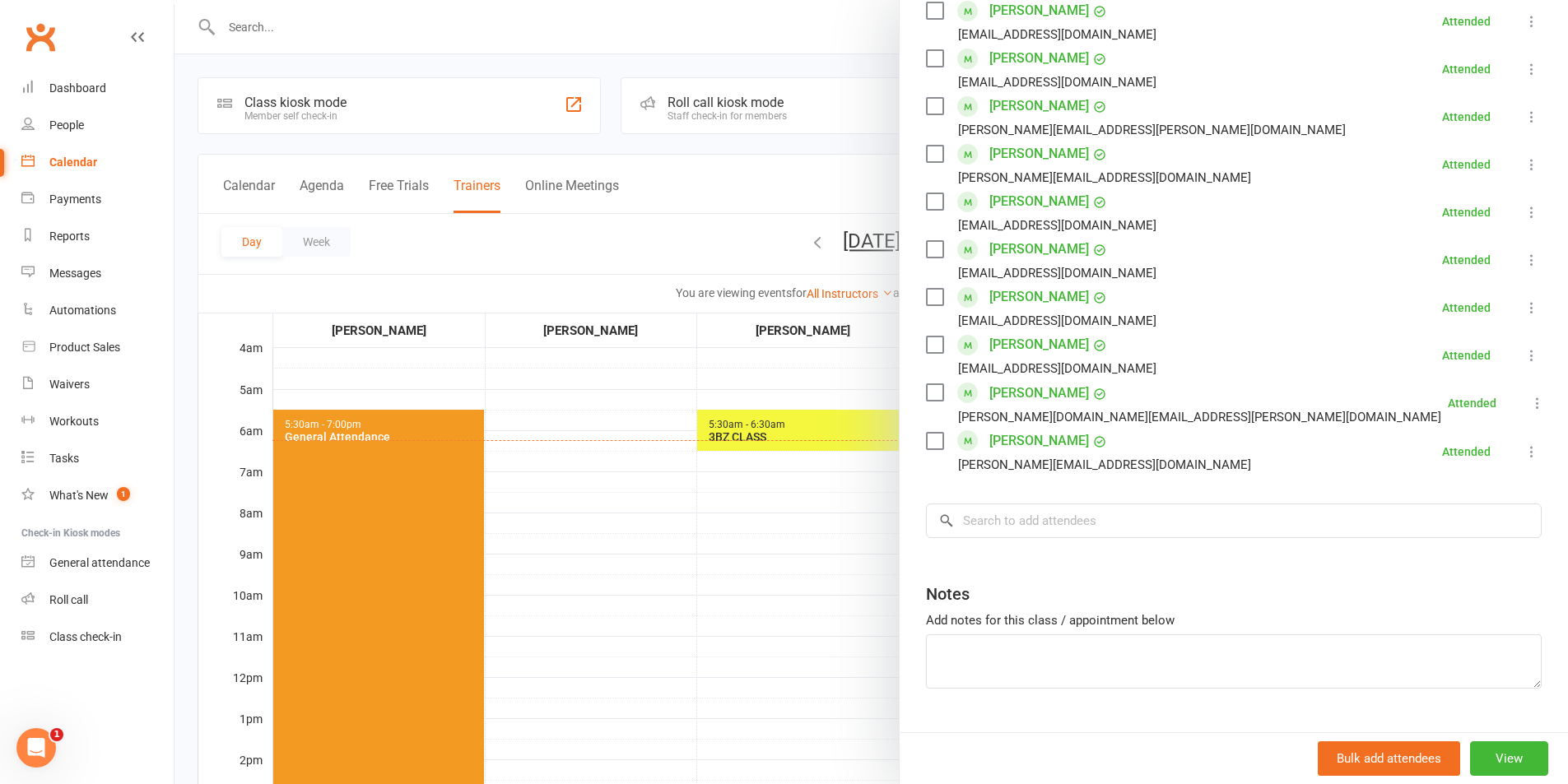
scroll to position [658, 0]
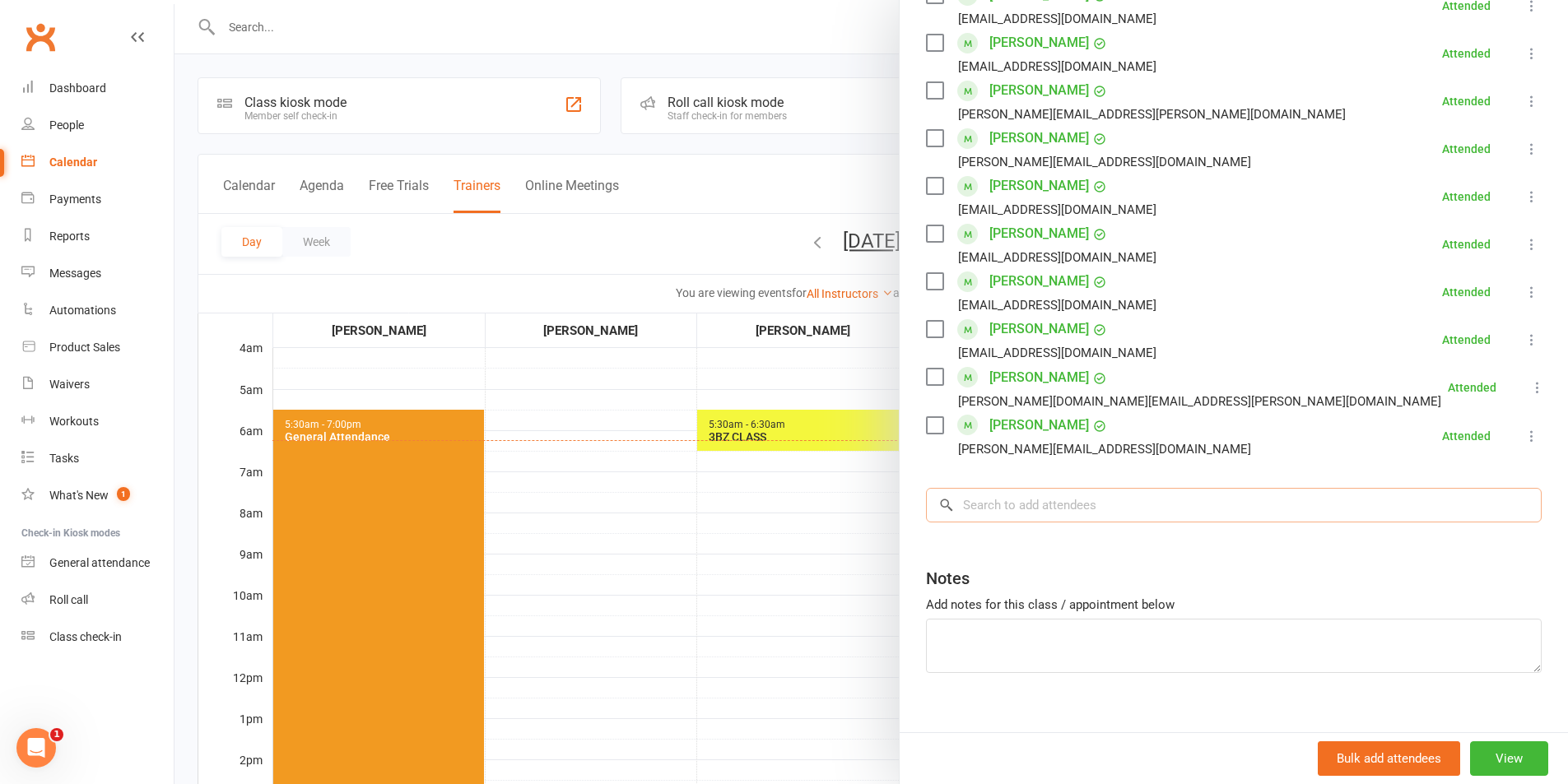
click at [1038, 505] on input "search" at bounding box center [1234, 505] width 616 height 34
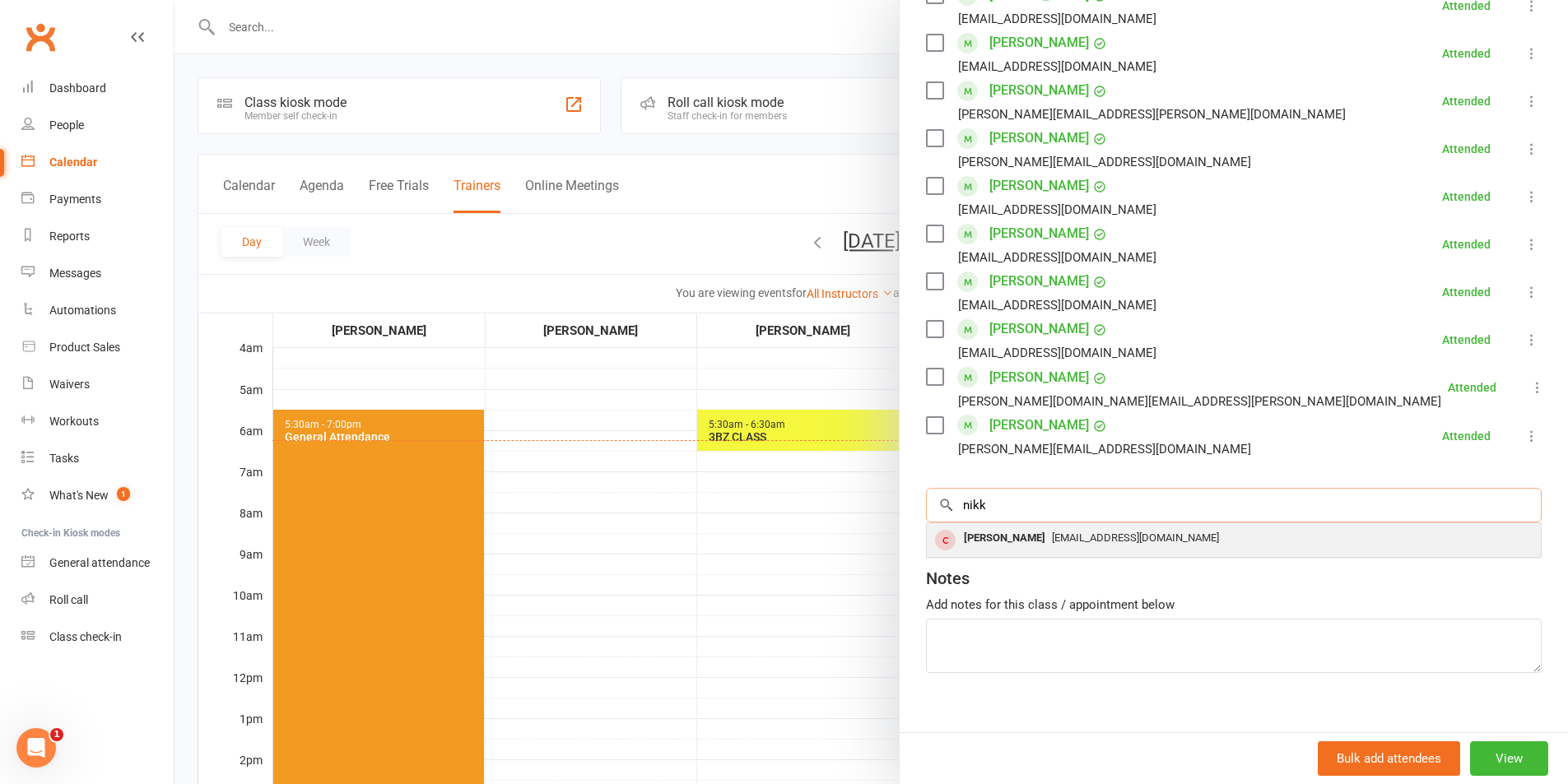
type input "nikk"
click at [1084, 546] on div "[EMAIL_ADDRESS][DOMAIN_NAME]" at bounding box center [1234, 539] width 601 height 24
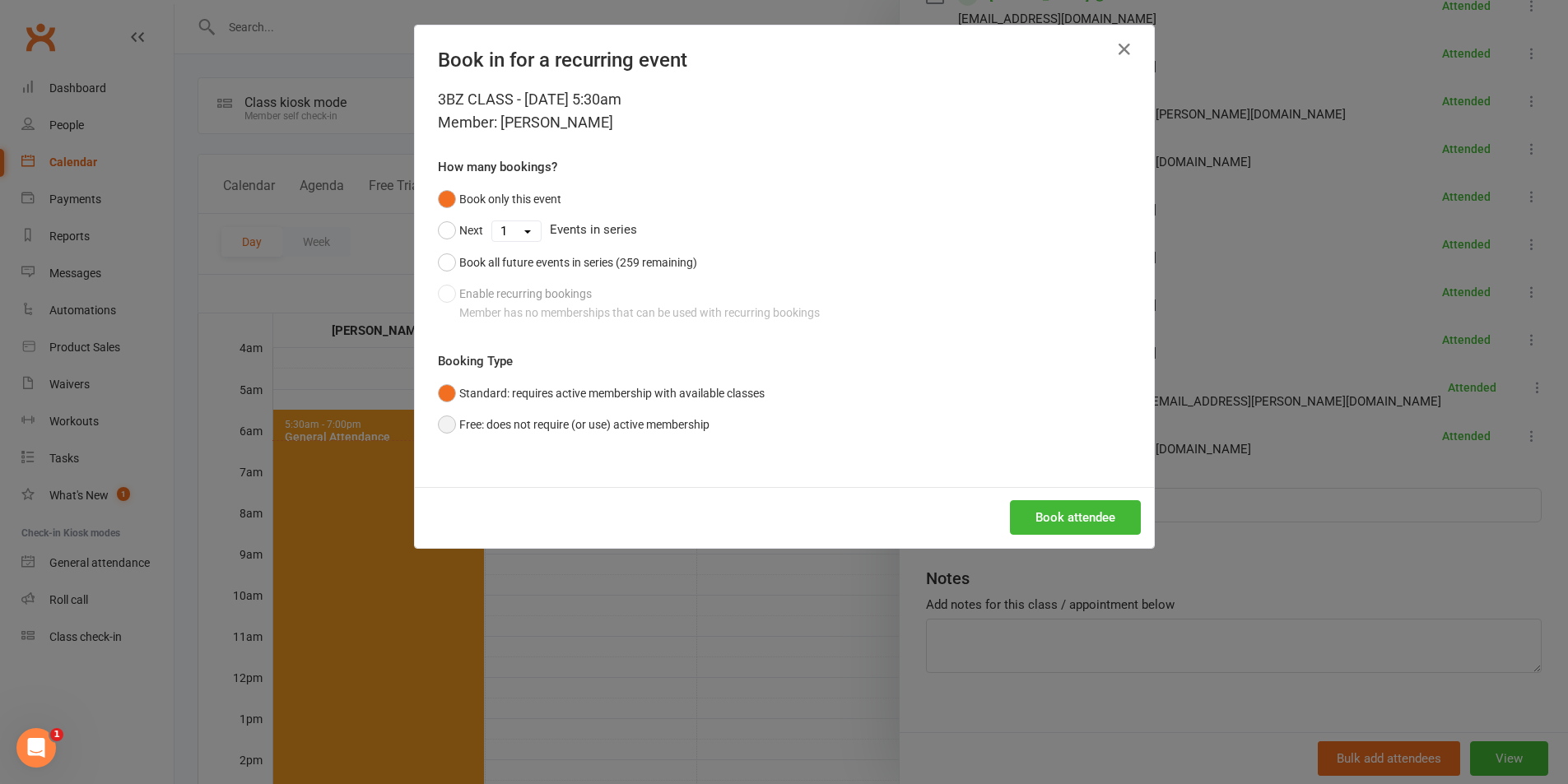
click at [636, 423] on button "Free: does not require (or use) active membership" at bounding box center [574, 424] width 272 height 31
click at [1100, 511] on button "Book attendee" at bounding box center [1075, 518] width 131 height 34
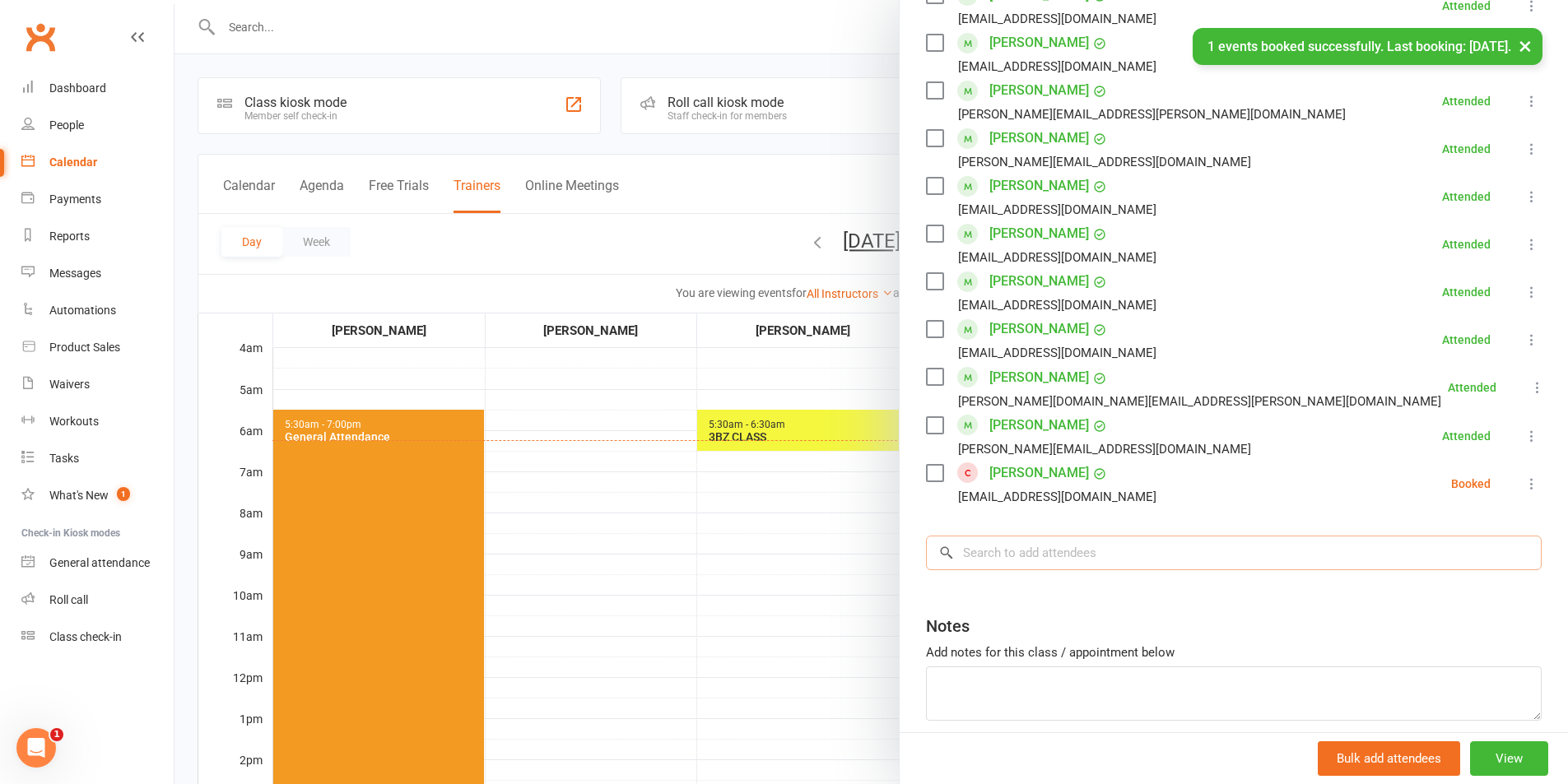
click at [973, 552] on input "search" at bounding box center [1234, 553] width 616 height 34
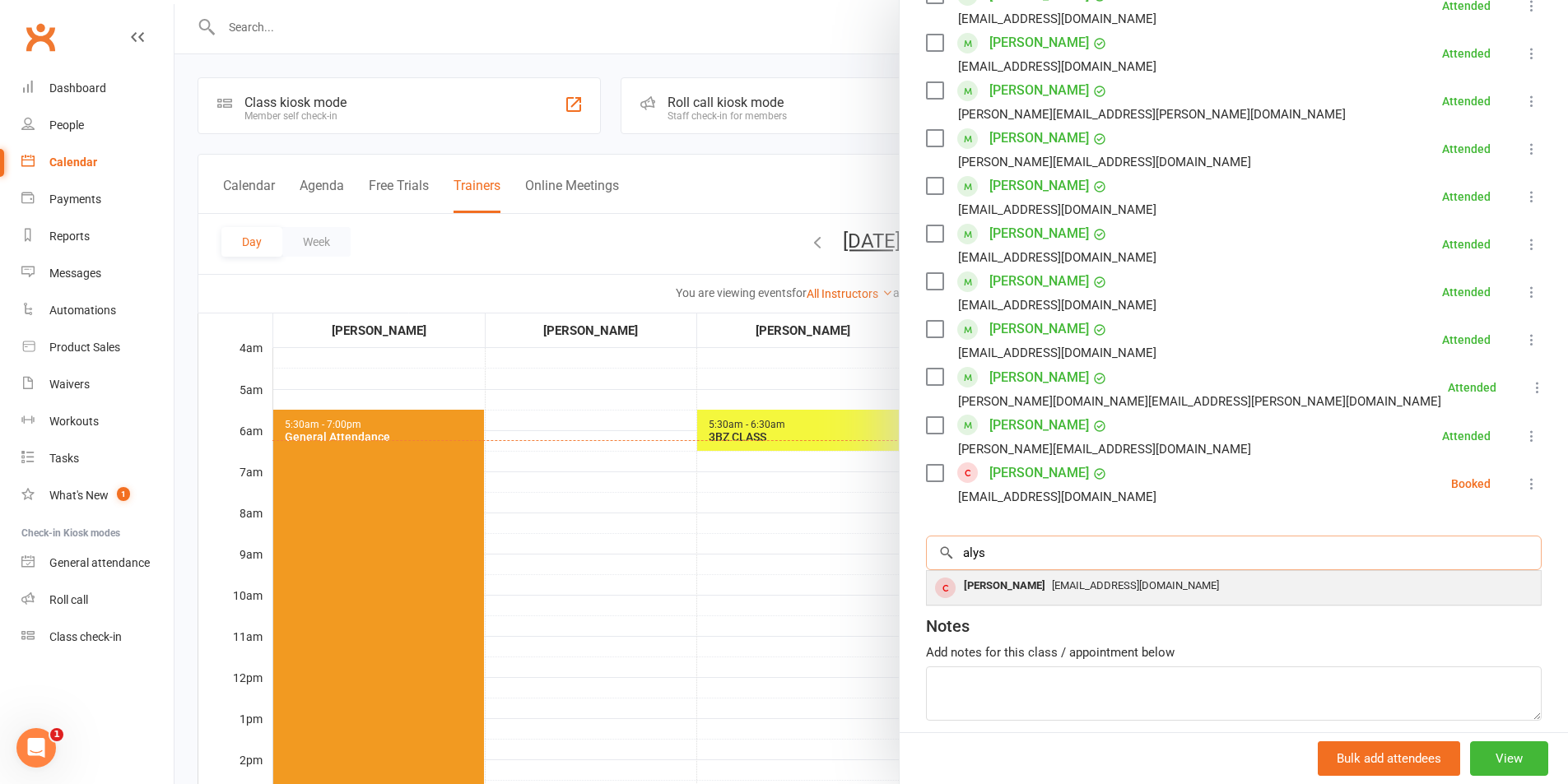
type input "alys"
click at [1019, 589] on div "[PERSON_NAME]" at bounding box center [1004, 586] width 94 height 24
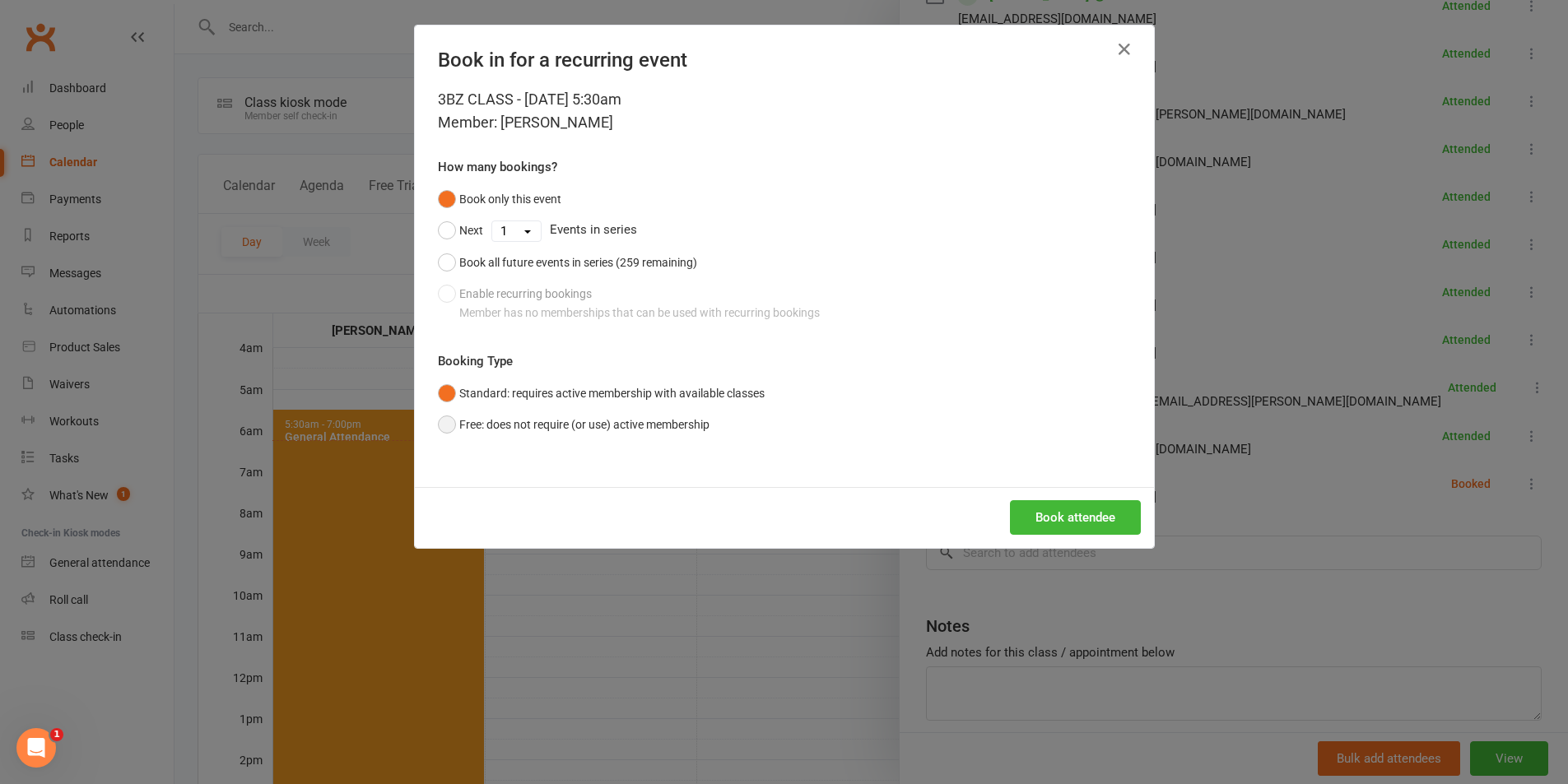
click at [557, 432] on button "Free: does not require (or use) active membership" at bounding box center [574, 424] width 272 height 31
click at [1077, 501] on button "Book attendee" at bounding box center [1075, 518] width 131 height 34
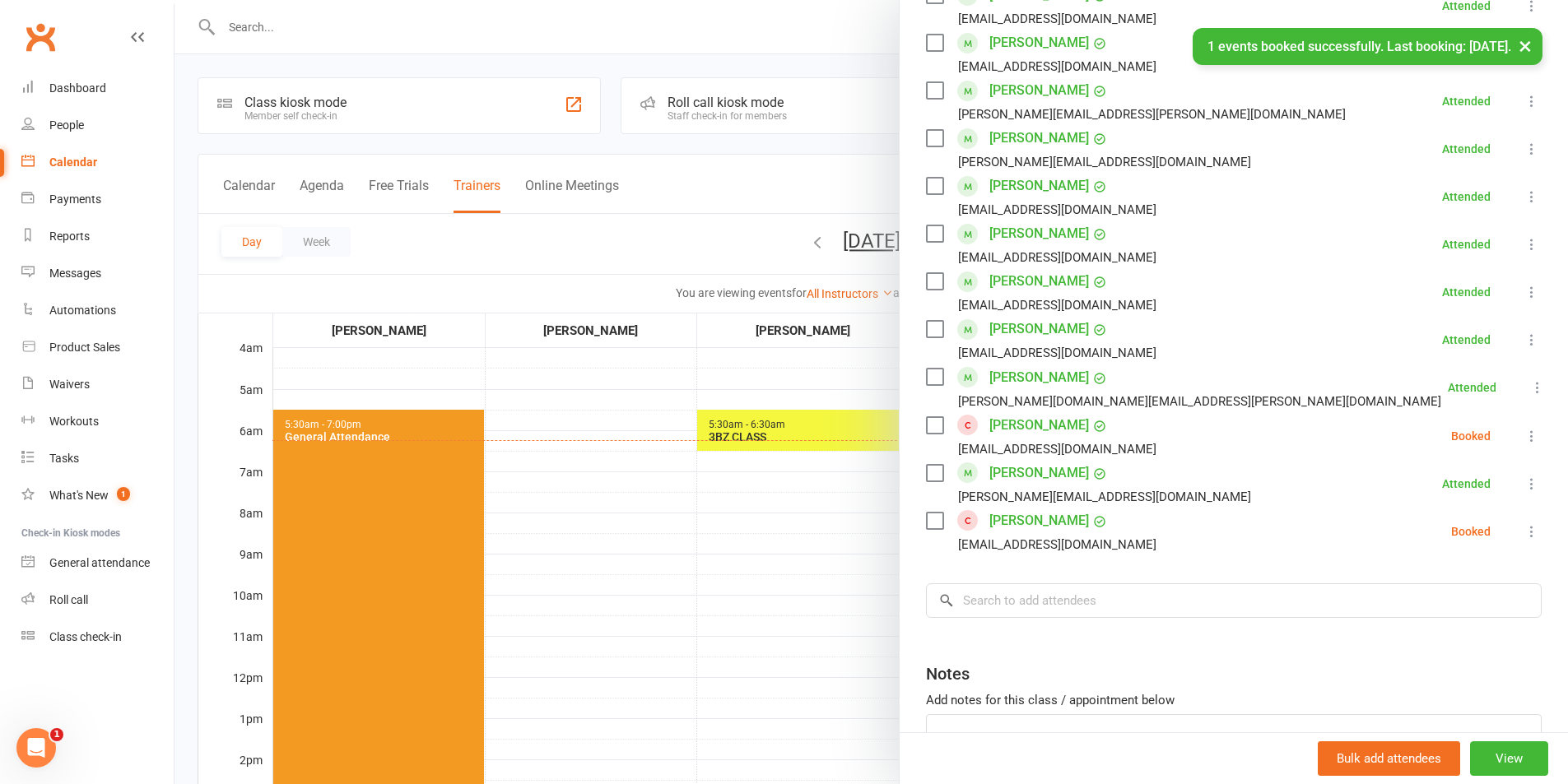
drag, startPoint x: 930, startPoint y: 521, endPoint x: 949, endPoint y: 522, distance: 19.0
click at [931, 519] on label at bounding box center [934, 521] width 16 height 16
click at [929, 429] on label at bounding box center [934, 425] width 16 height 16
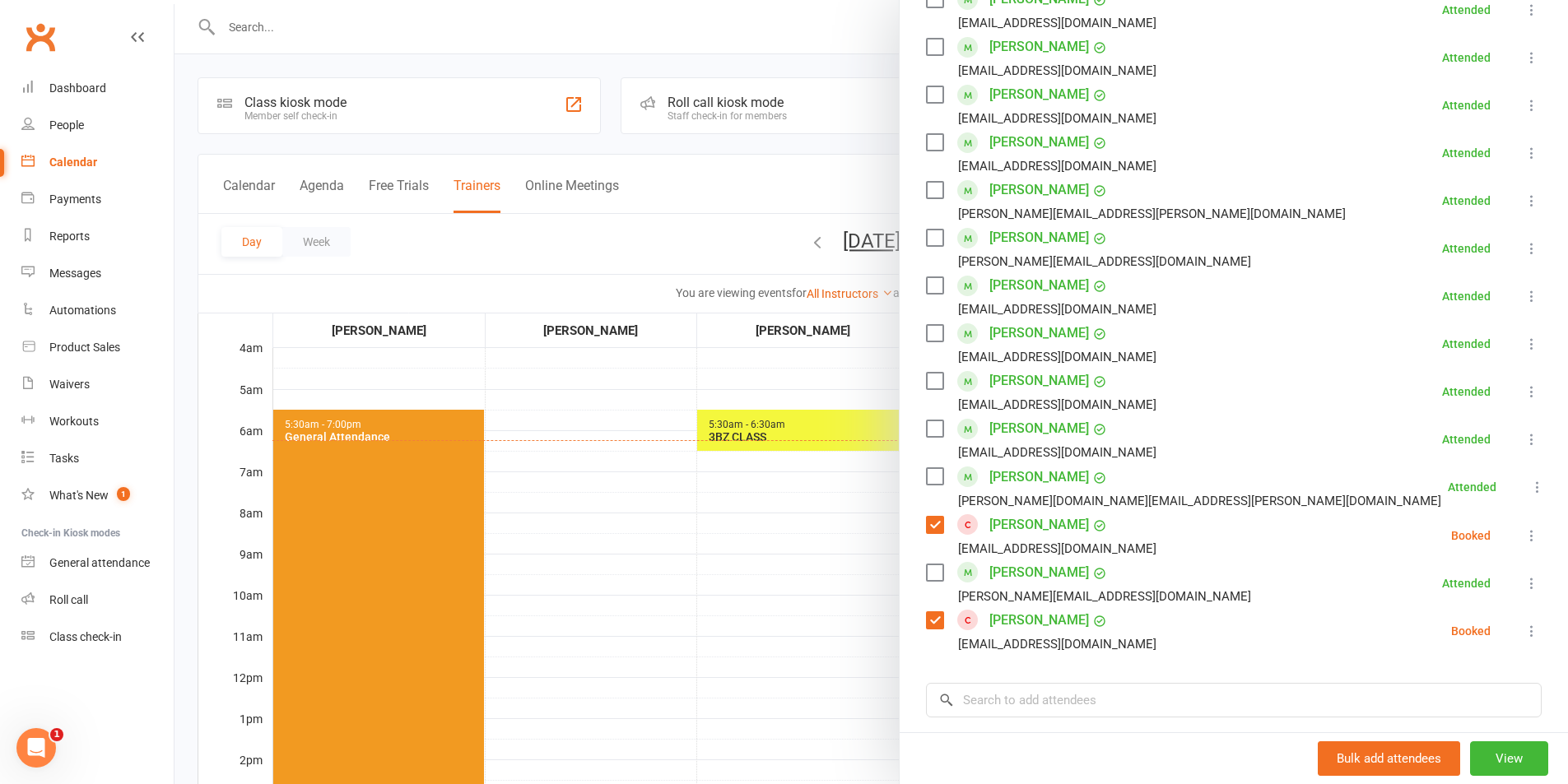
scroll to position [165, 0]
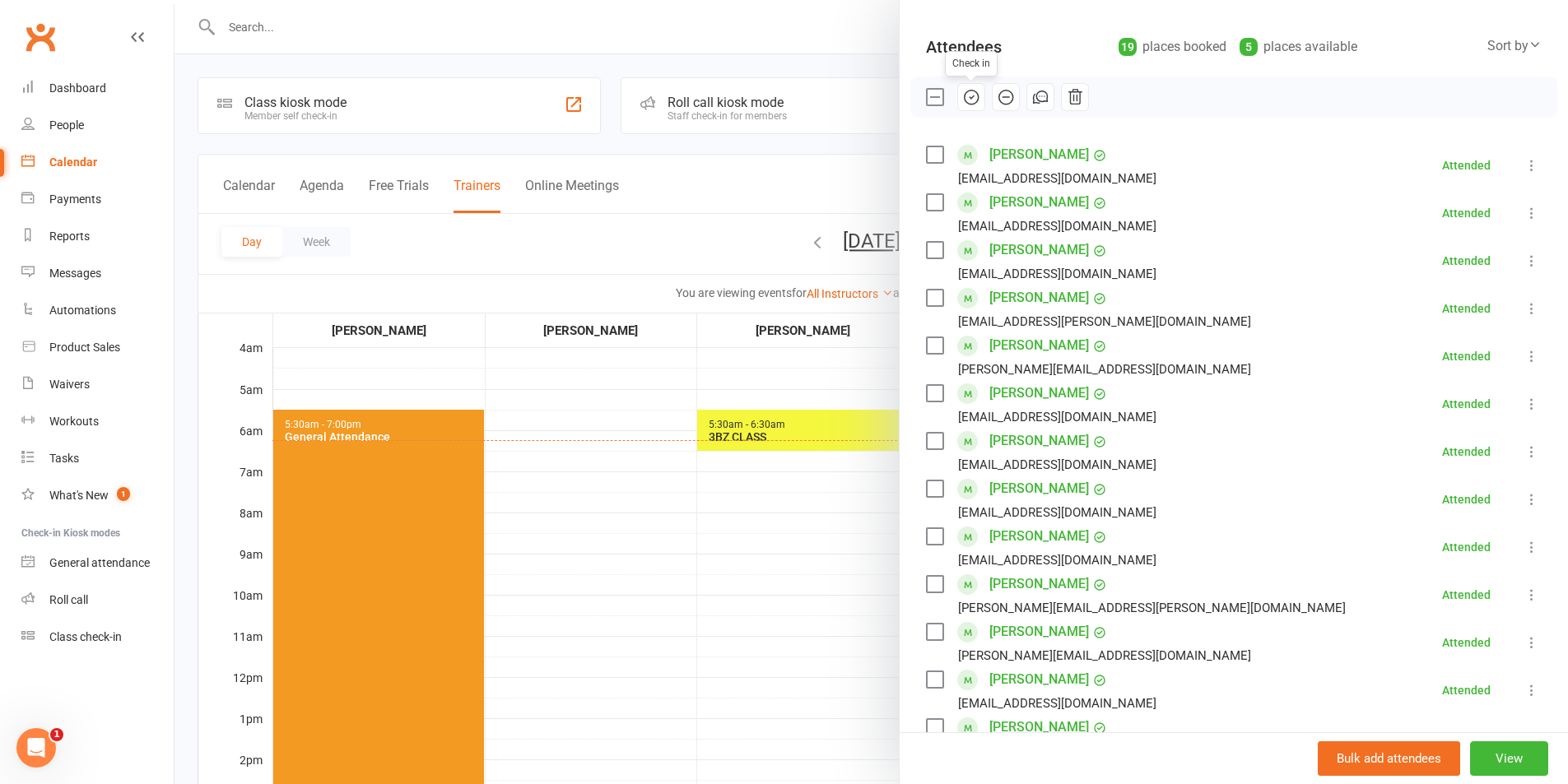
drag, startPoint x: 970, startPoint y: 104, endPoint x: 861, endPoint y: 83, distance: 111.0
click at [969, 104] on icon "button" at bounding box center [971, 97] width 18 height 18
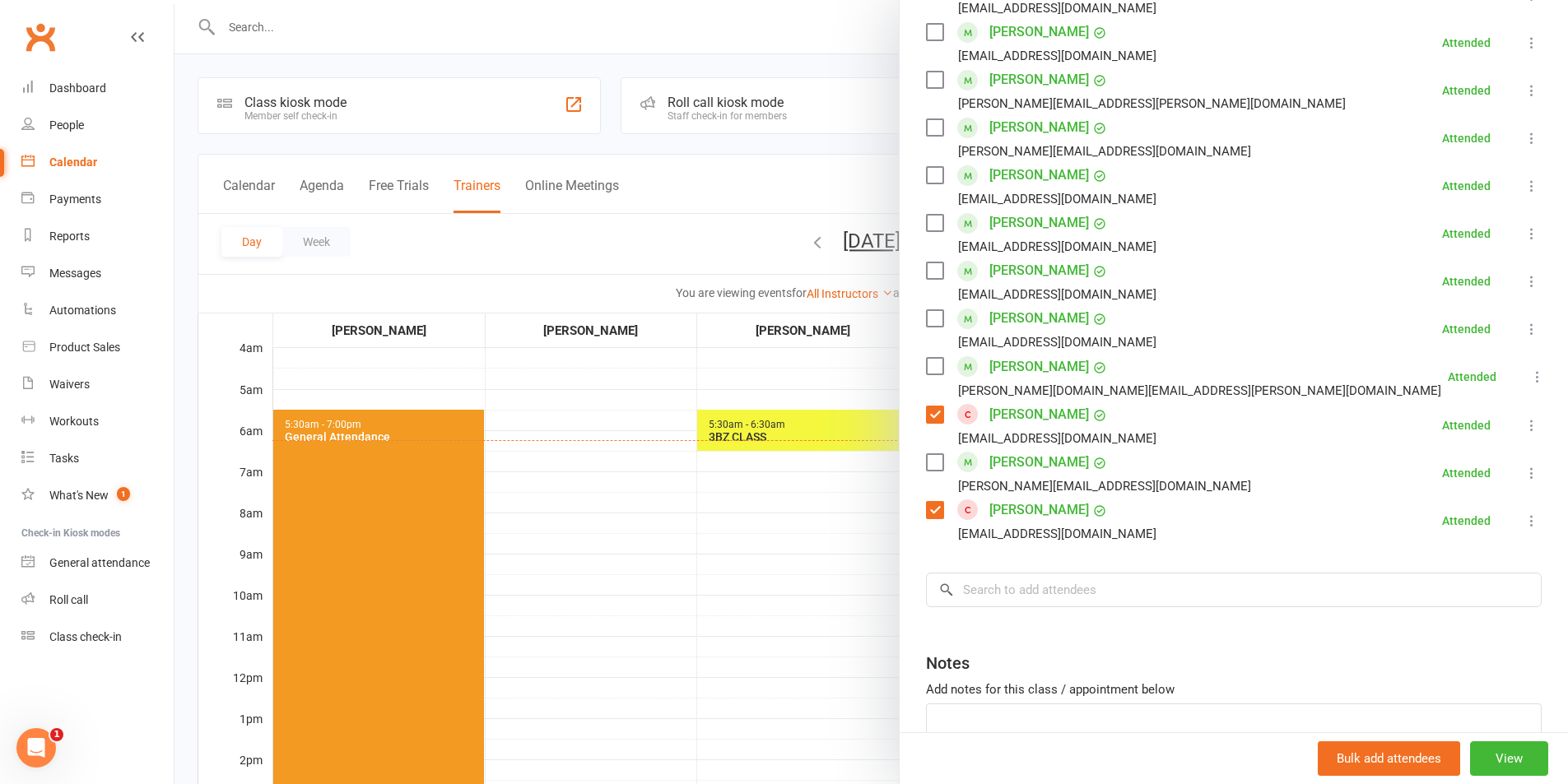
scroll to position [530, 0]
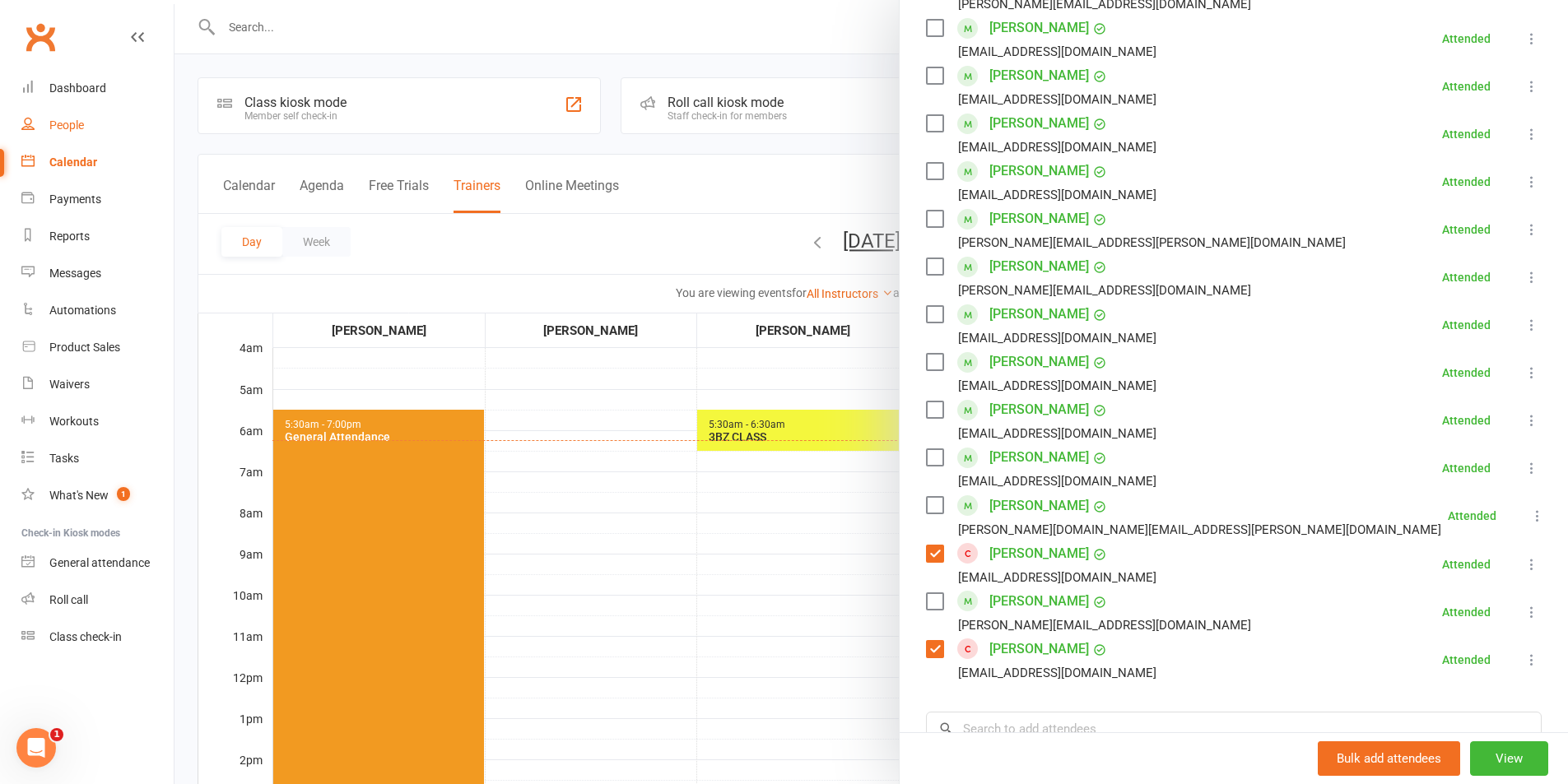
click at [80, 121] on div "People" at bounding box center [67, 125] width 34 height 13
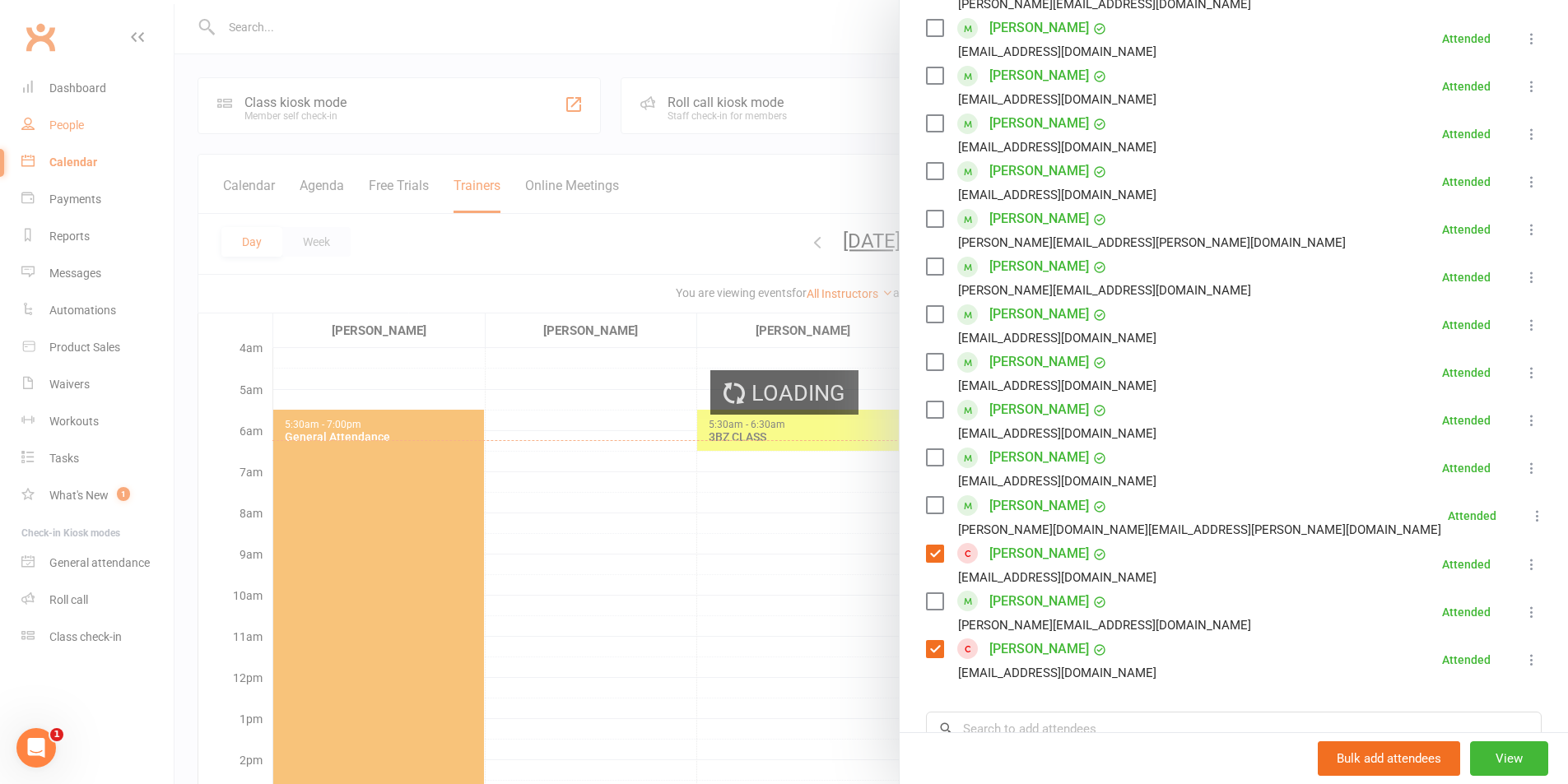
select select "50"
